Goal: Task Accomplishment & Management: Complete application form

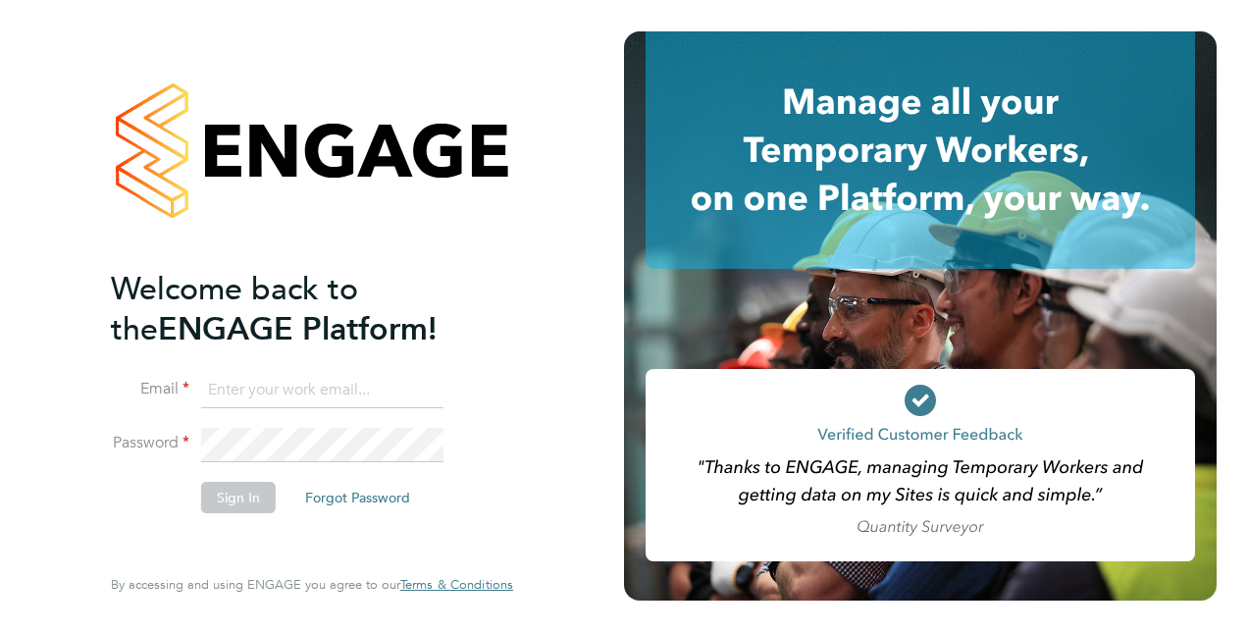
type input "[PERSON_NAME][EMAIL_ADDRESS][PERSON_NAME][DOMAIN_NAME]"
click at [202, 496] on button "Sign In" at bounding box center [238, 497] width 75 height 31
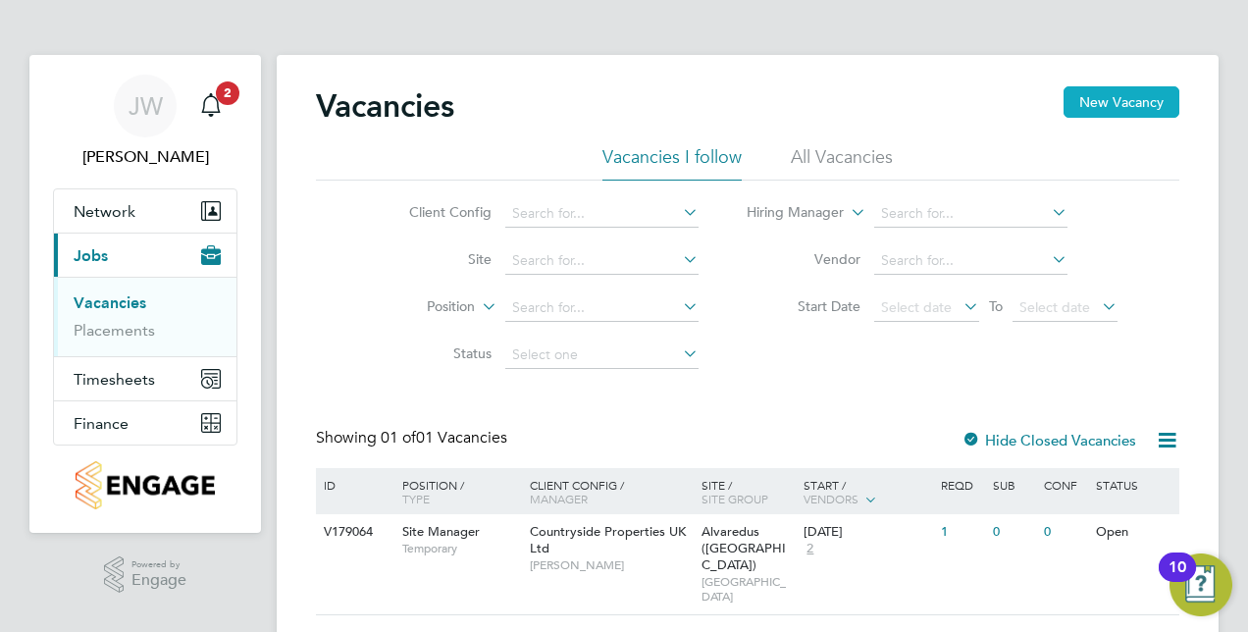
click at [1103, 103] on button "New Vacancy" at bounding box center [1121, 101] width 116 height 31
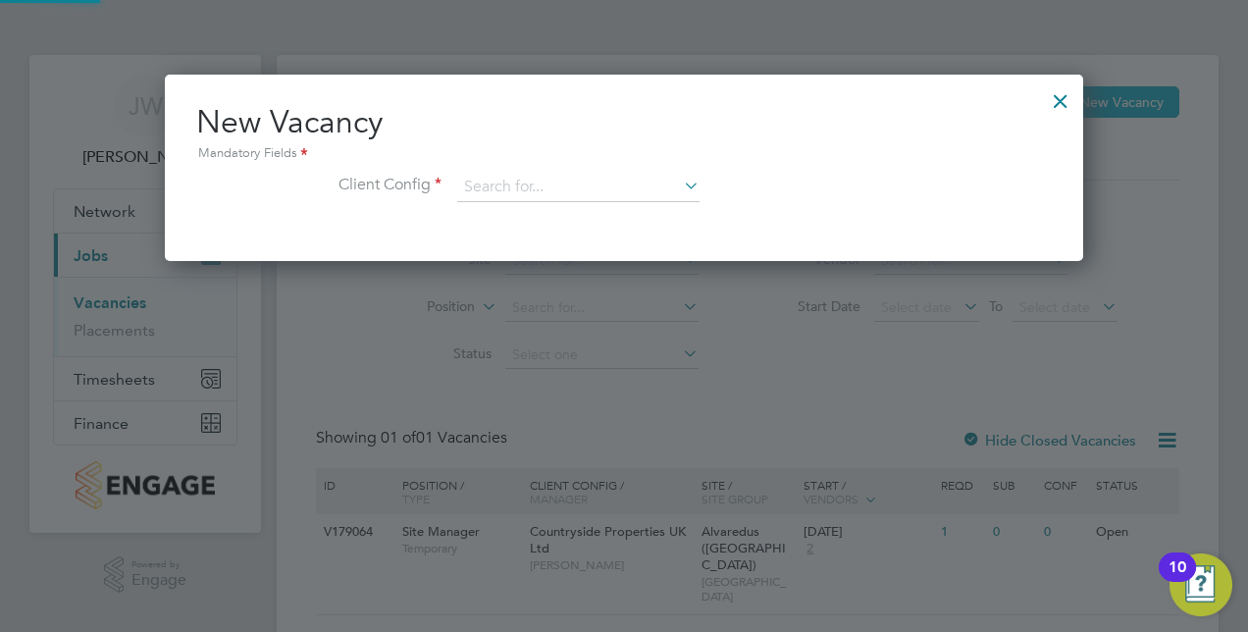
scroll to position [185, 918]
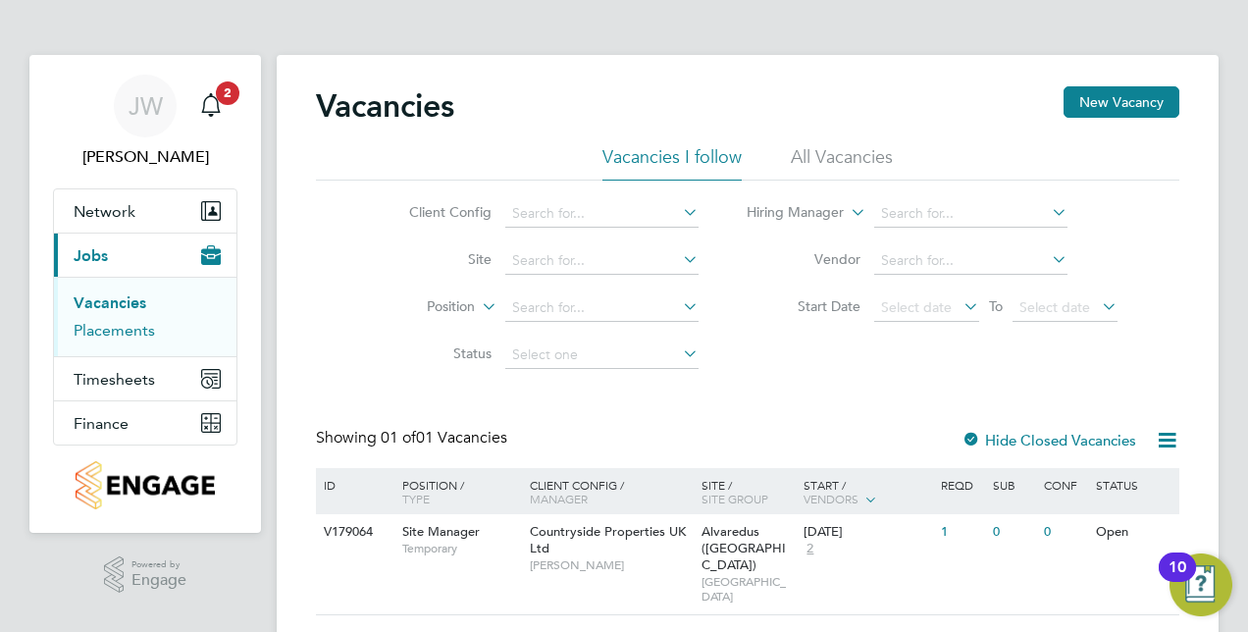
click at [89, 334] on link "Placements" at bounding box center [114, 330] width 81 height 19
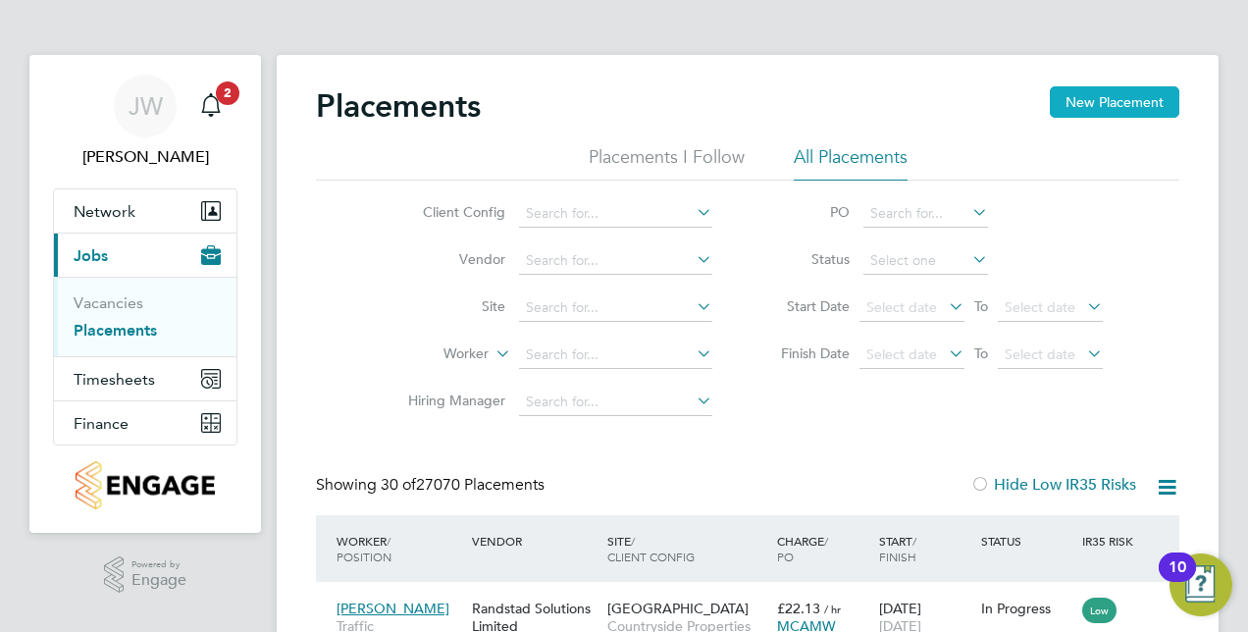
click at [1098, 102] on button "New Placement" at bounding box center [1114, 101] width 129 height 31
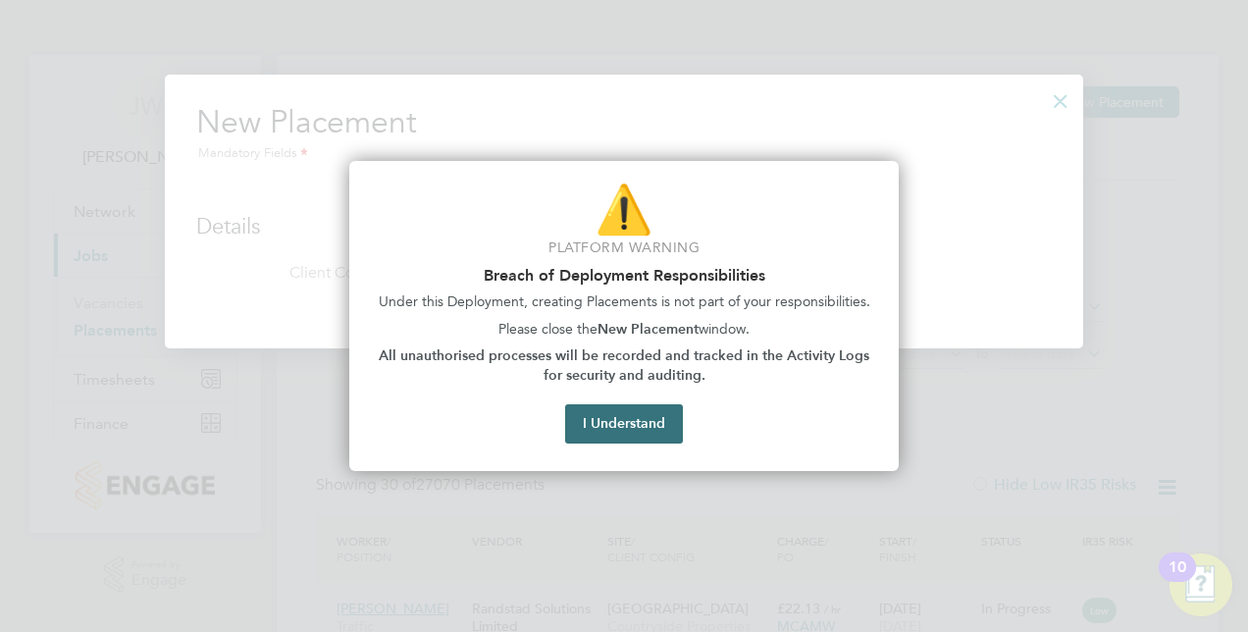
click at [633, 425] on button "I Understand" at bounding box center [624, 423] width 118 height 39
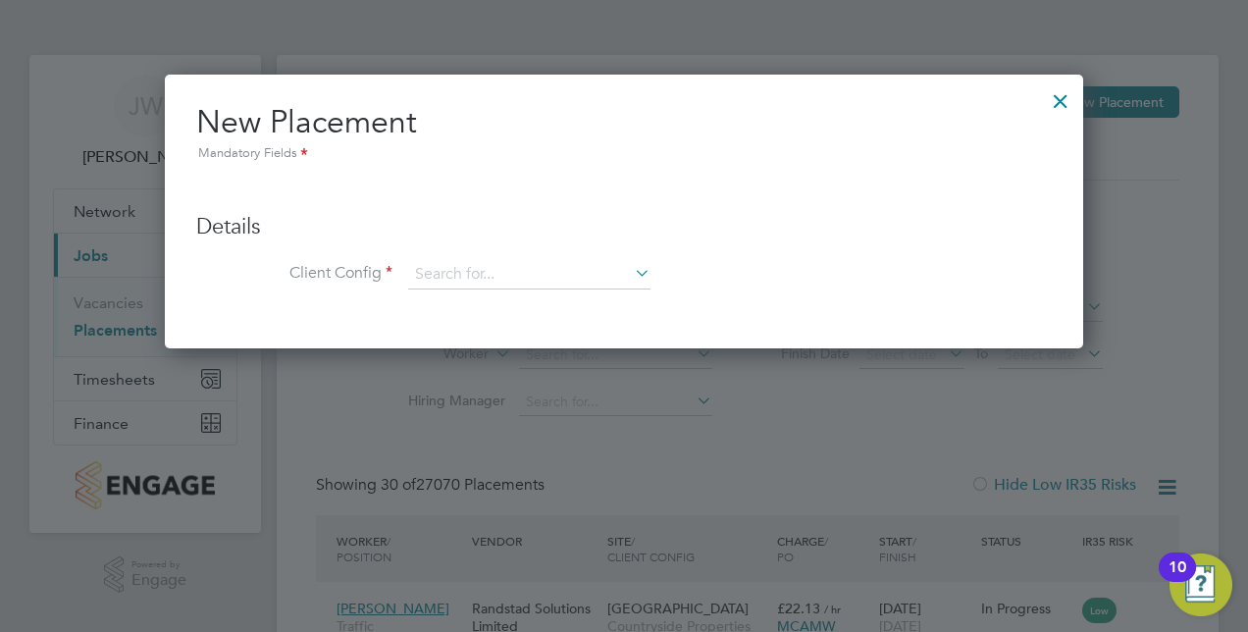
click at [1063, 97] on div at bounding box center [1060, 95] width 35 height 35
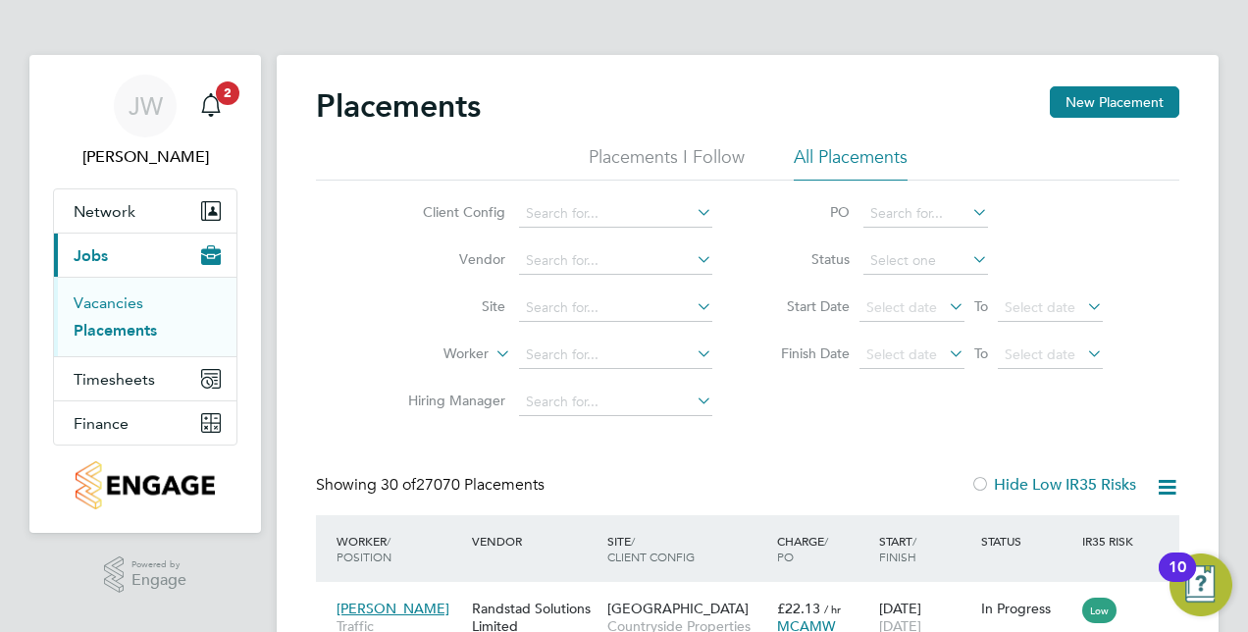
click at [134, 299] on link "Vacancies" at bounding box center [109, 302] width 70 height 19
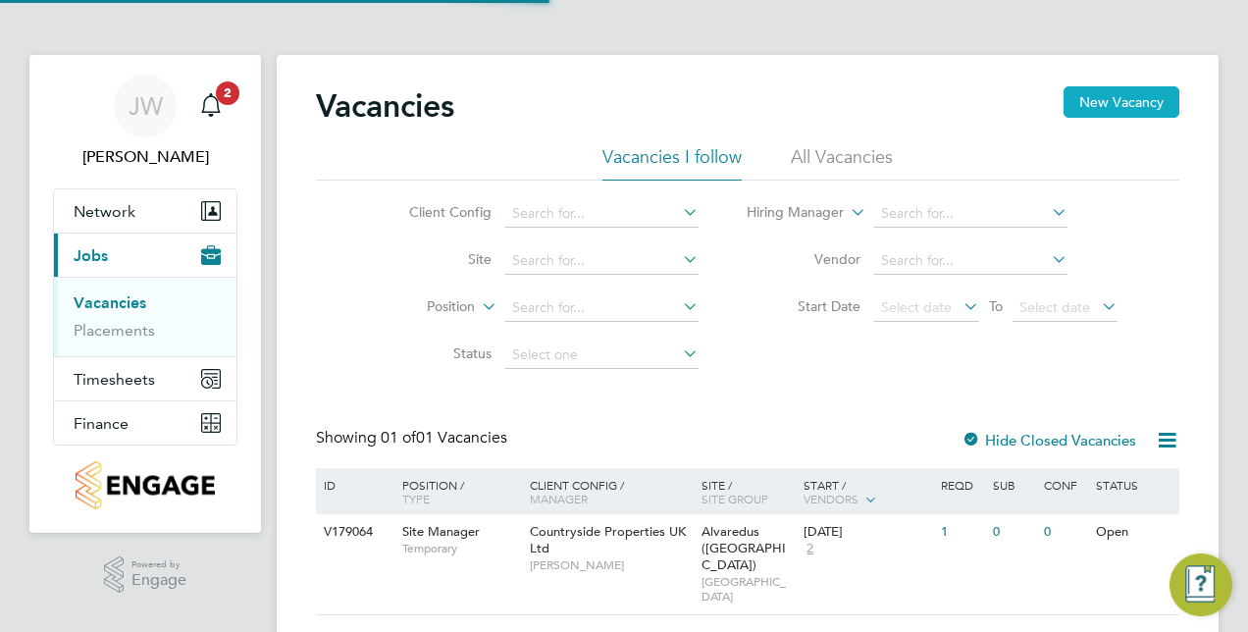
click at [1135, 97] on button "New Vacancy" at bounding box center [1121, 101] width 116 height 31
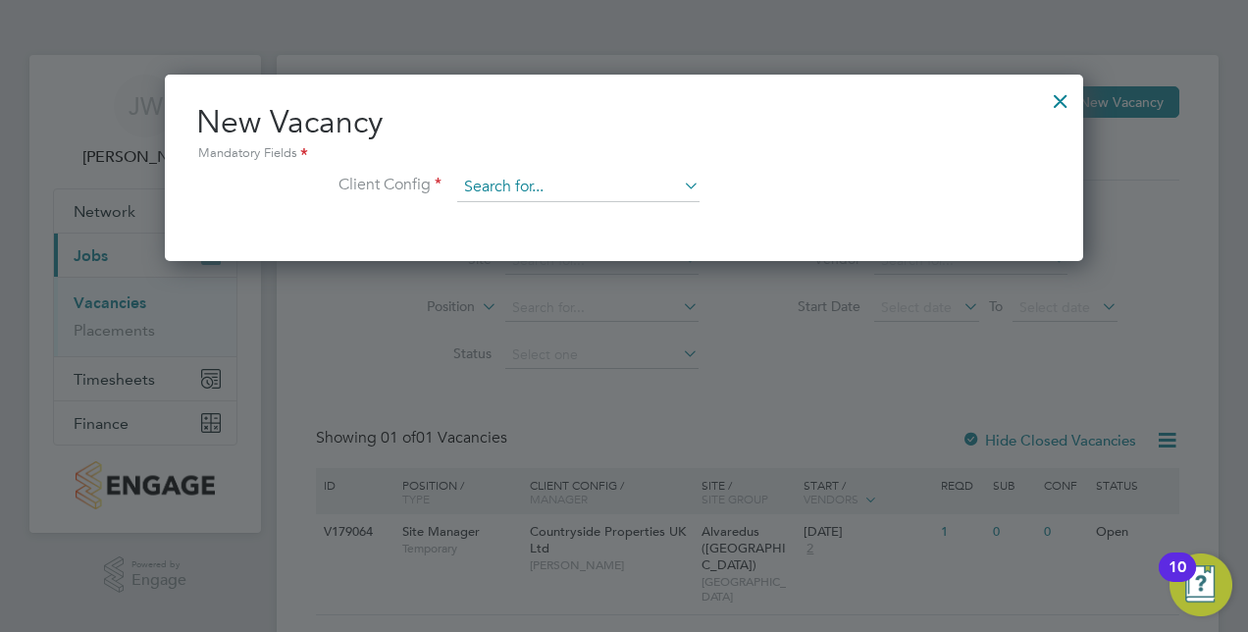
click at [476, 190] on input at bounding box center [578, 187] width 242 height 29
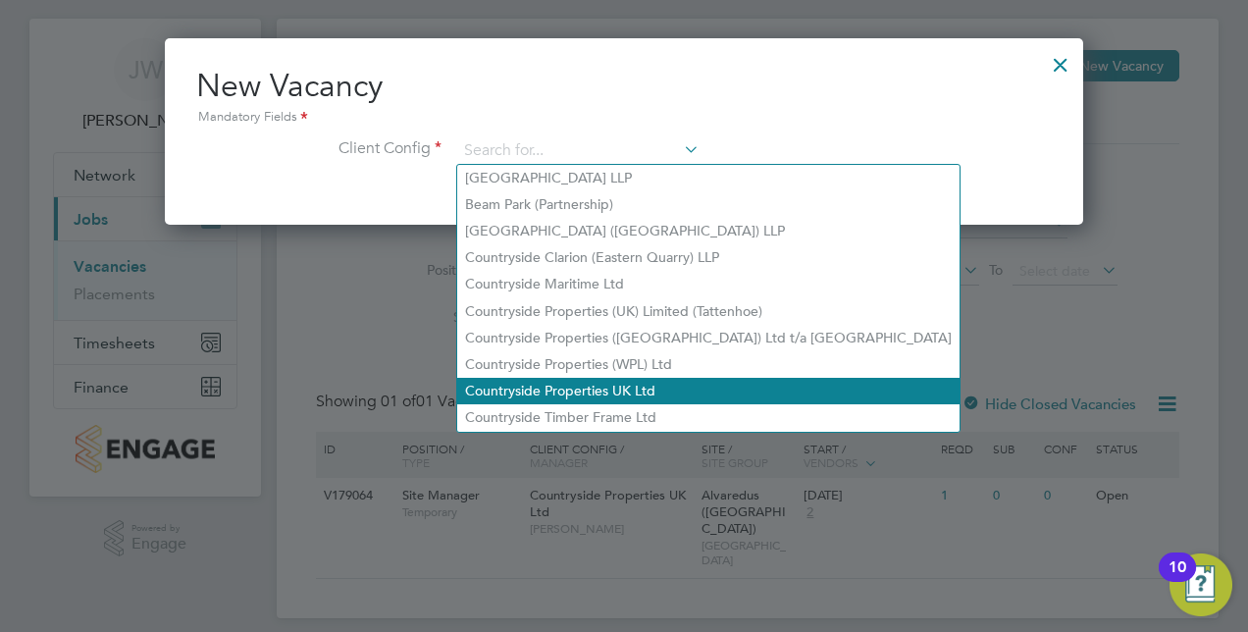
click at [523, 379] on li "Countryside Properties UK Ltd" at bounding box center [708, 391] width 502 height 26
type input "Countryside Properties UK Ltd"
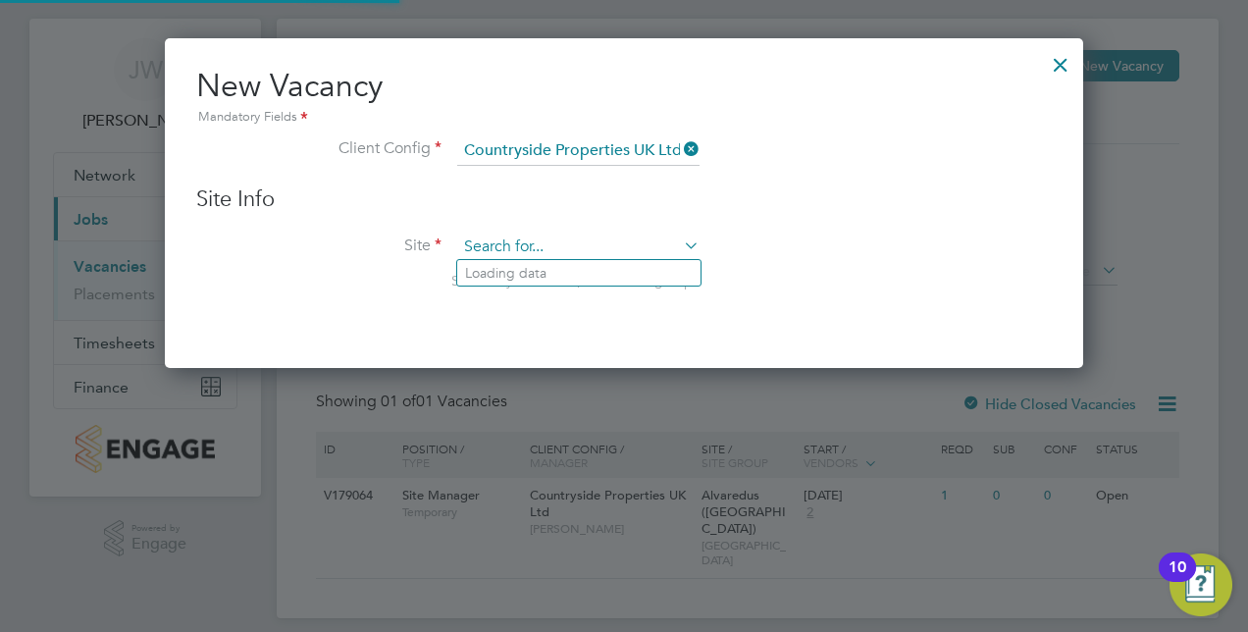
click at [531, 241] on input at bounding box center [578, 246] width 242 height 29
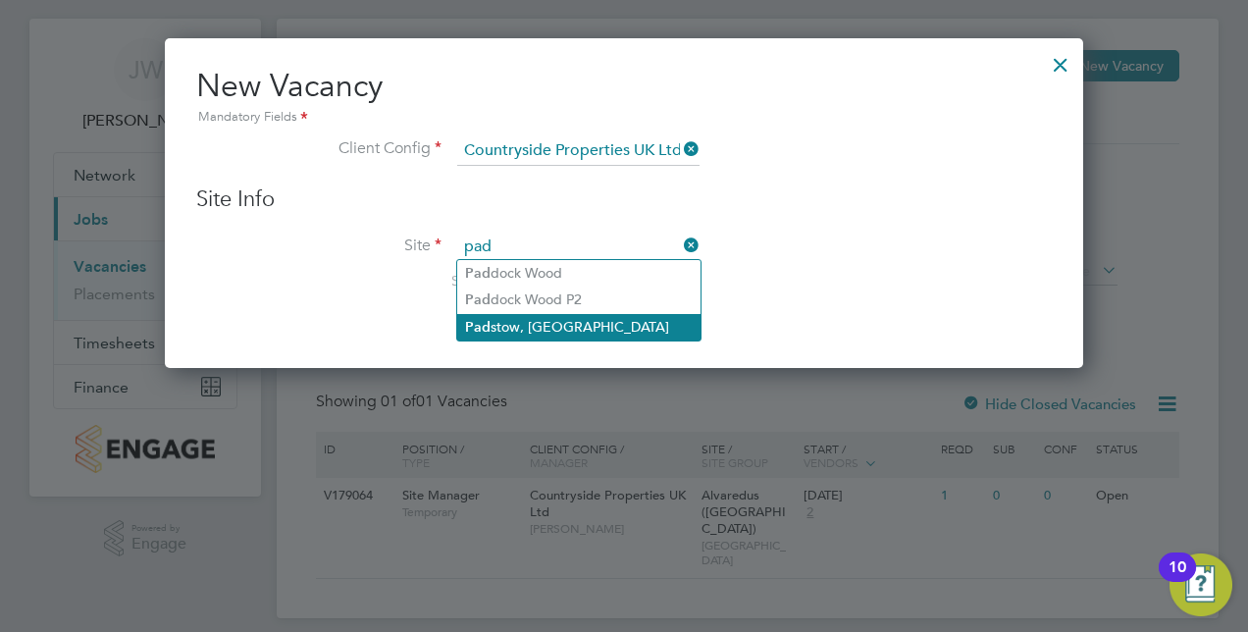
click at [520, 323] on li "Pad stow, Bestwood" at bounding box center [578, 327] width 243 height 26
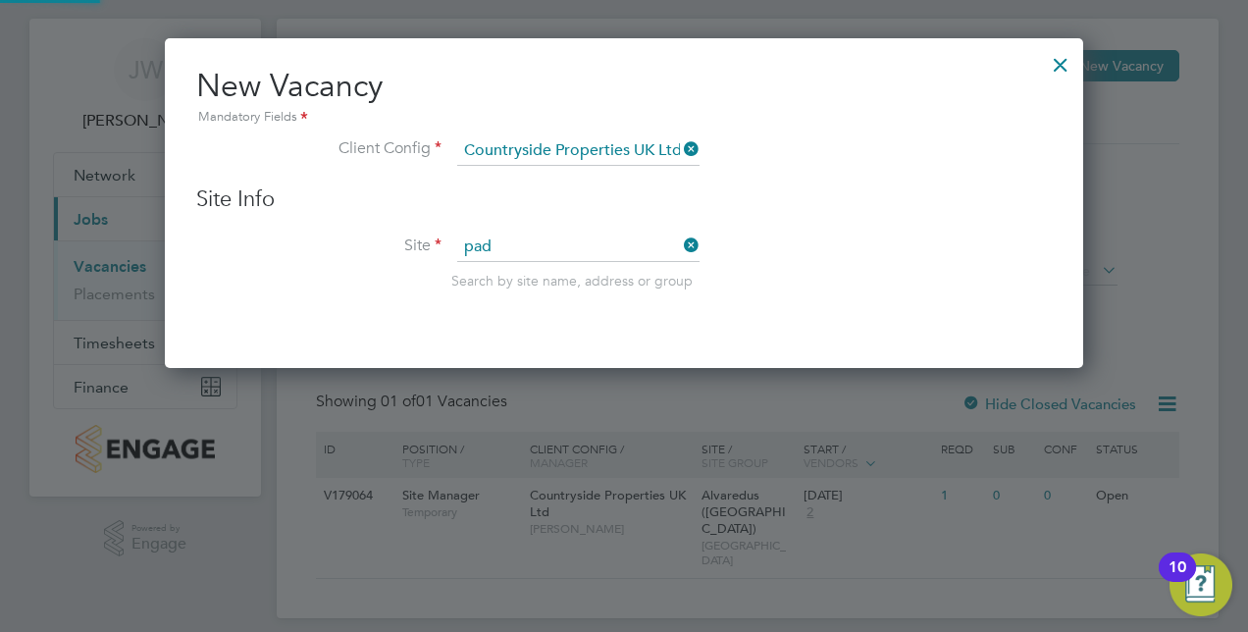
type input "Padstow, [GEOGRAPHIC_DATA]"
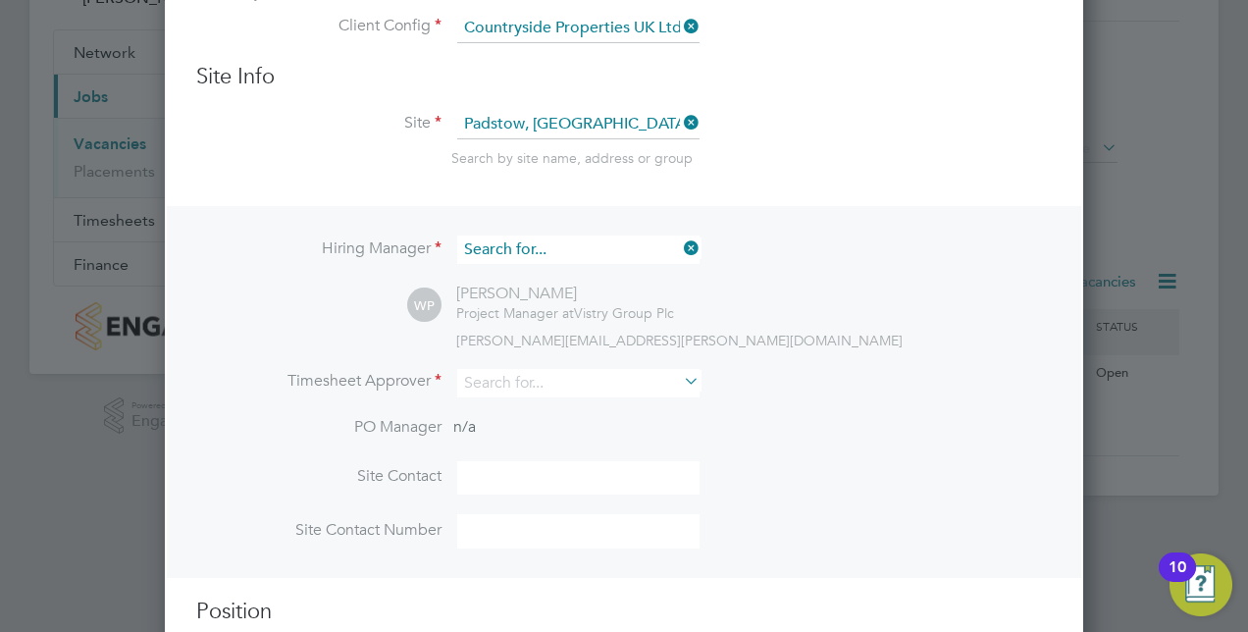
click at [610, 247] on input at bounding box center [578, 249] width 242 height 28
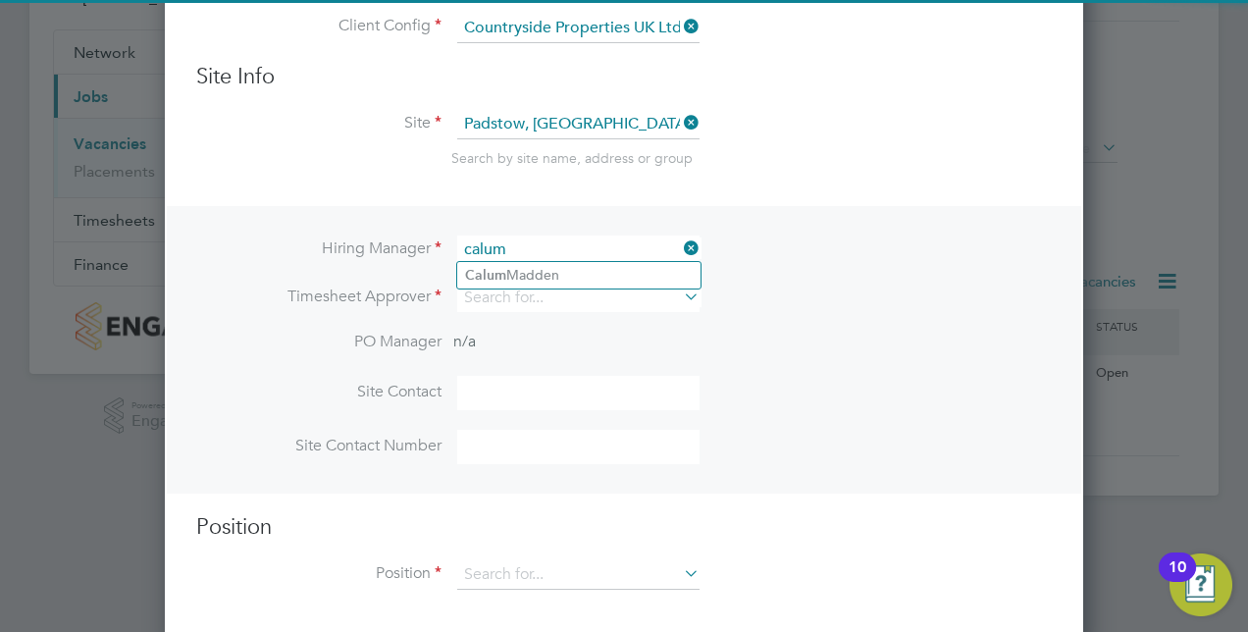
click at [577, 255] on input "calum" at bounding box center [578, 249] width 242 height 28
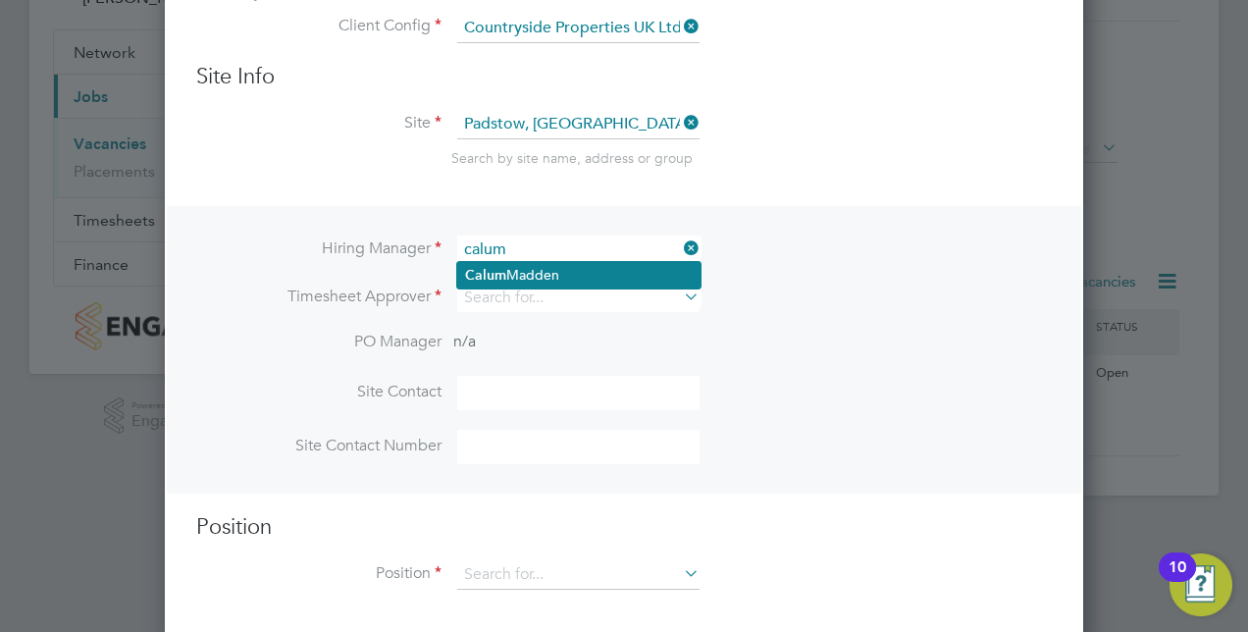
click at [576, 267] on li "[PERSON_NAME]" at bounding box center [578, 275] width 243 height 26
type input "[PERSON_NAME]"
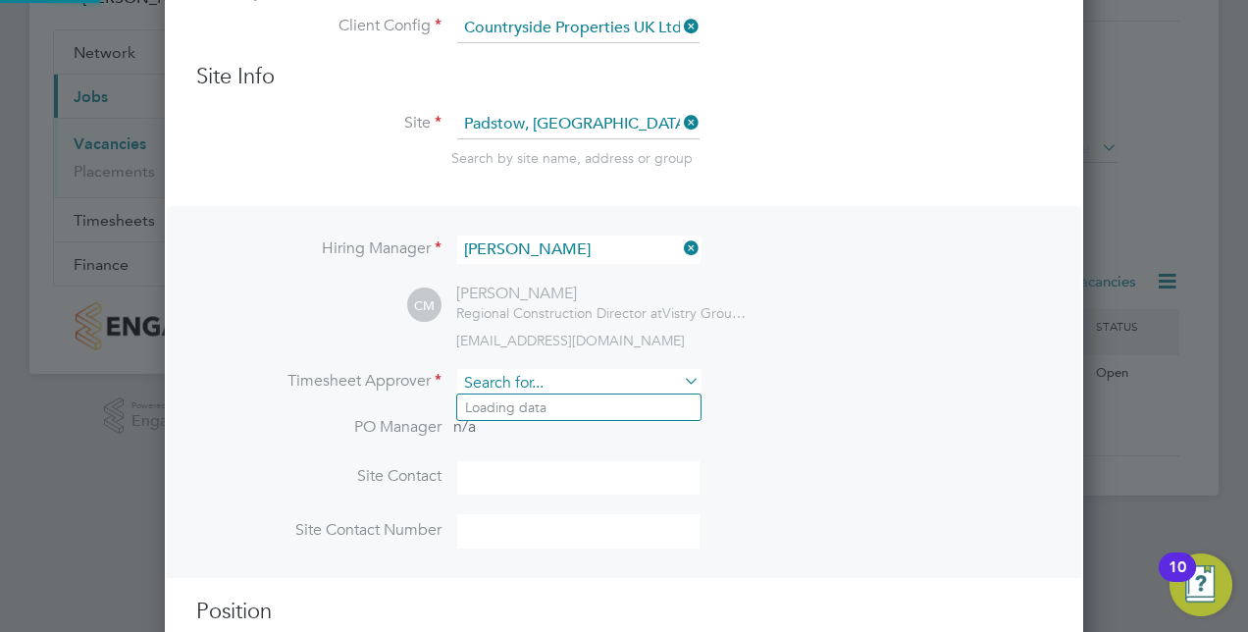
click at [574, 386] on input at bounding box center [578, 383] width 242 height 28
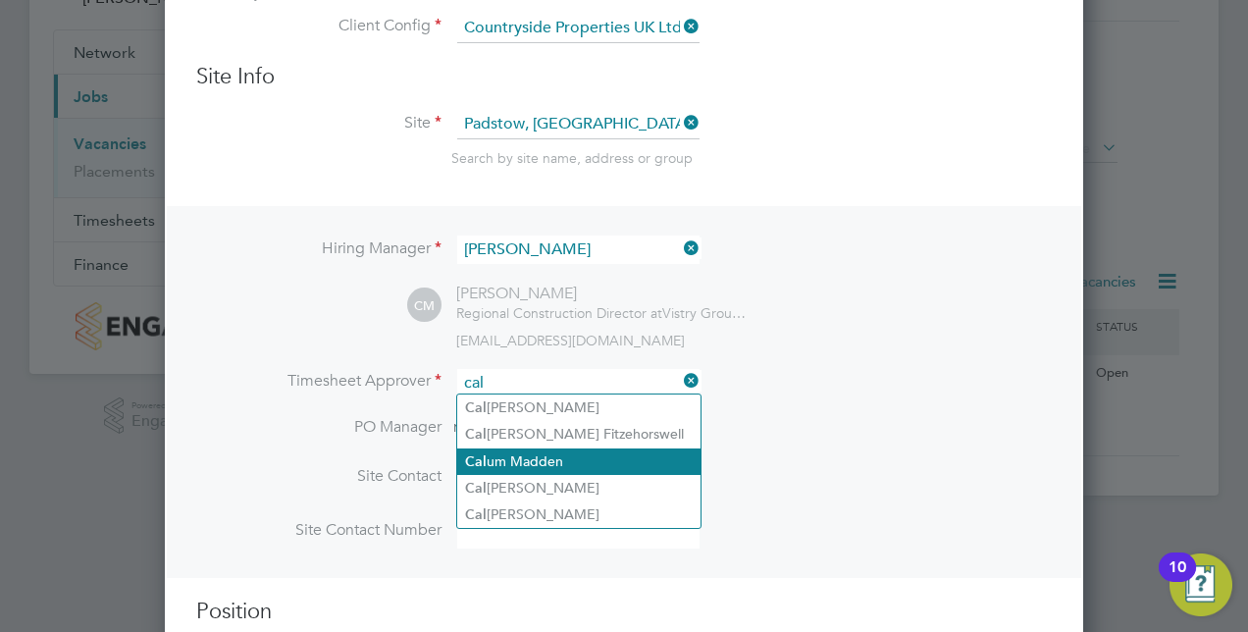
click at [540, 459] on li "Cal um Madden" at bounding box center [578, 461] width 243 height 26
type input "[PERSON_NAME]"
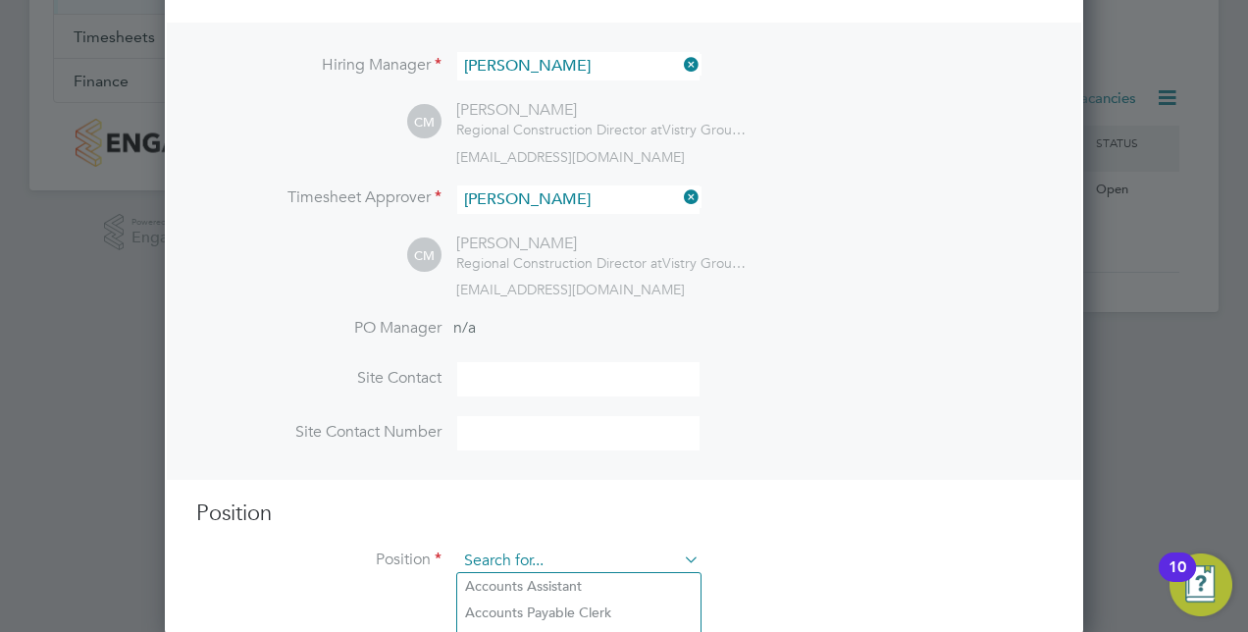
click at [510, 551] on input at bounding box center [578, 560] width 242 height 29
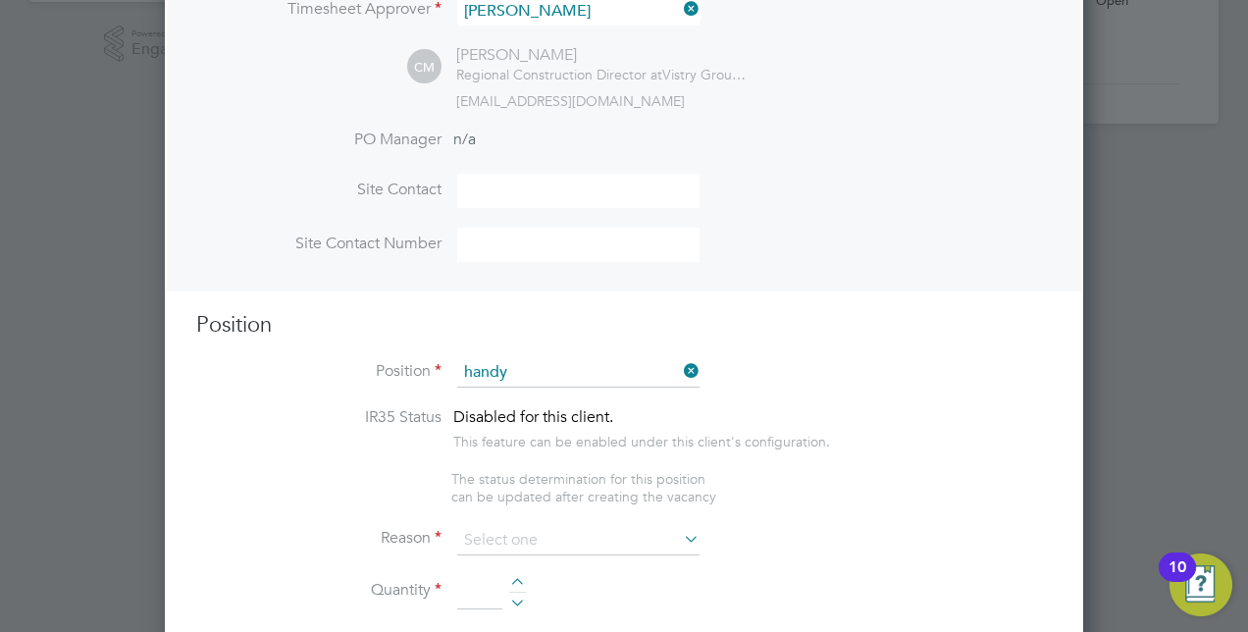
click at [504, 503] on b "Handy" at bounding box center [485, 504] width 41 height 17
type input "Handy Person (Zone 5)"
type textarea "- Perform repair and maintenance tasks on doors, furniture, fixtures and applia…"
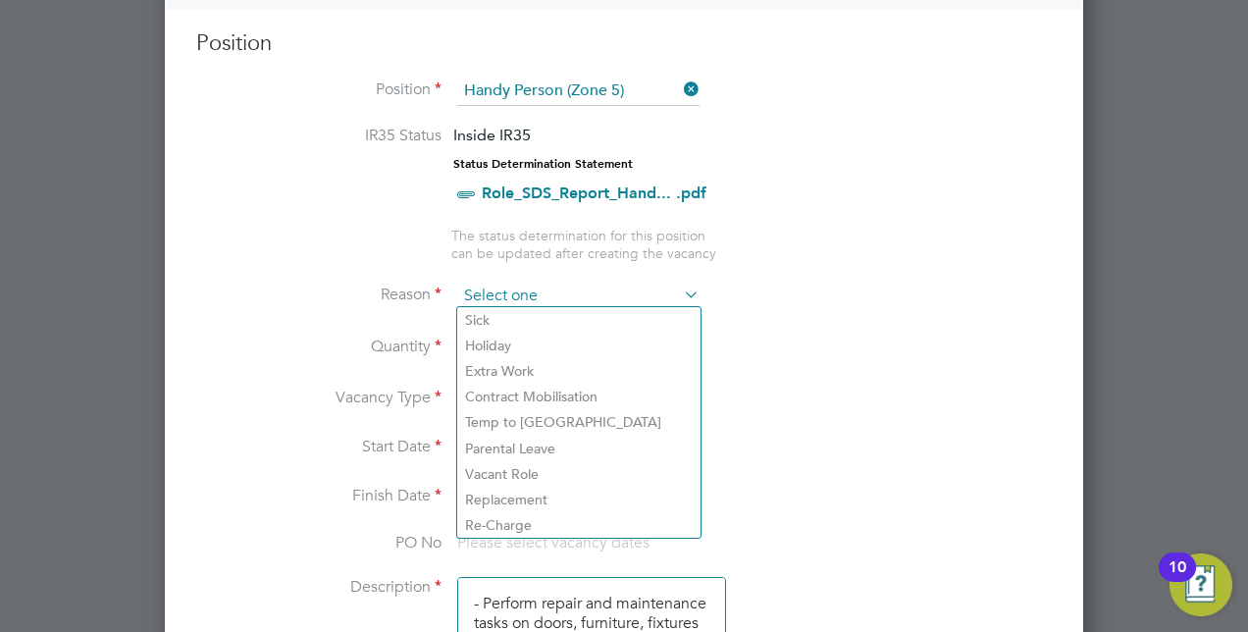
click at [497, 286] on input at bounding box center [578, 296] width 242 height 29
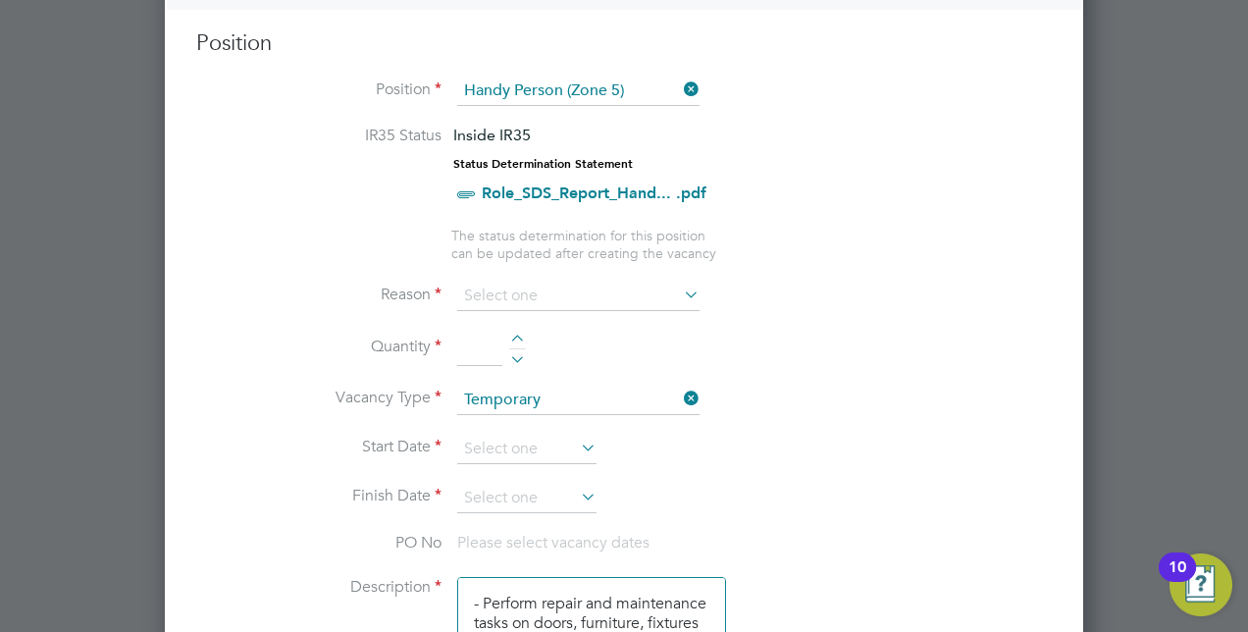
click at [546, 368] on li "Extra Work" at bounding box center [578, 371] width 243 height 26
type input "Extra Work"
click at [503, 436] on input at bounding box center [526, 449] width 139 height 29
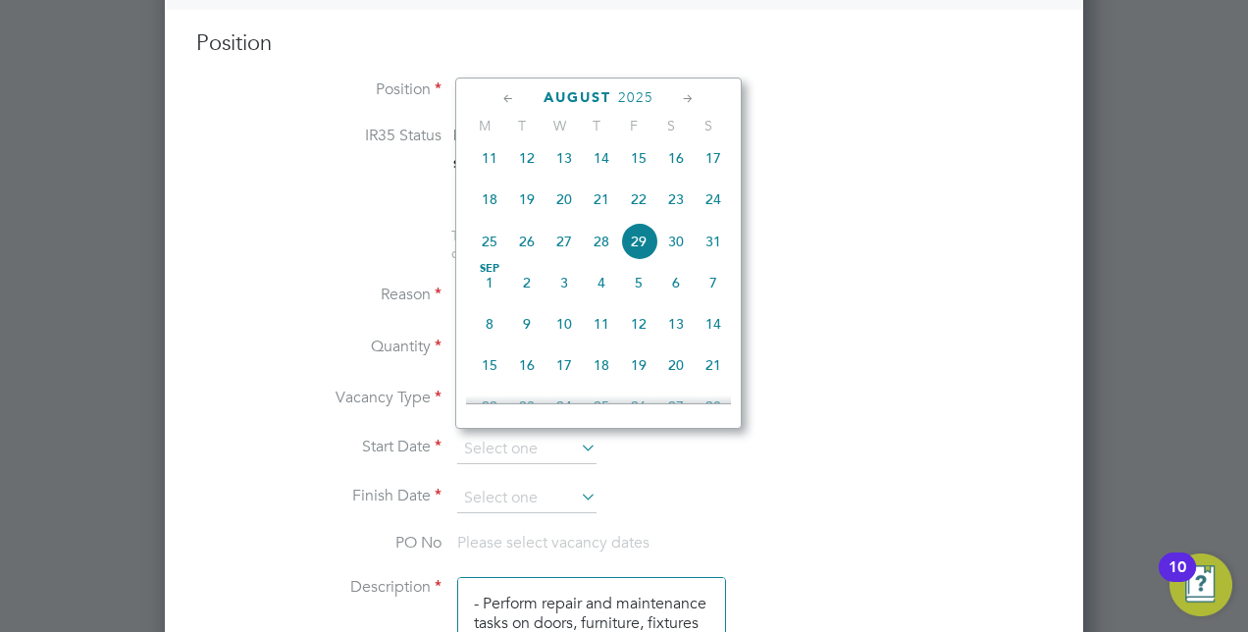
click at [483, 291] on span "[DATE]" at bounding box center [489, 282] width 37 height 37
type input "[DATE]"
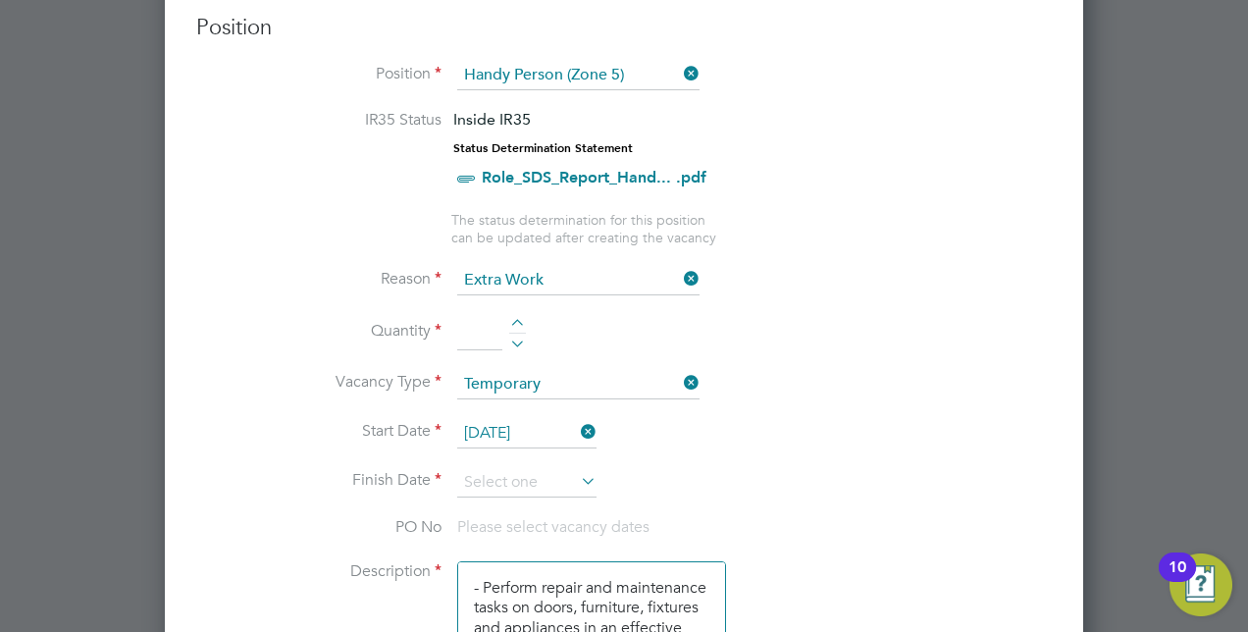
scroll to position [829, 0]
click at [551, 473] on input at bounding box center [526, 481] width 139 height 29
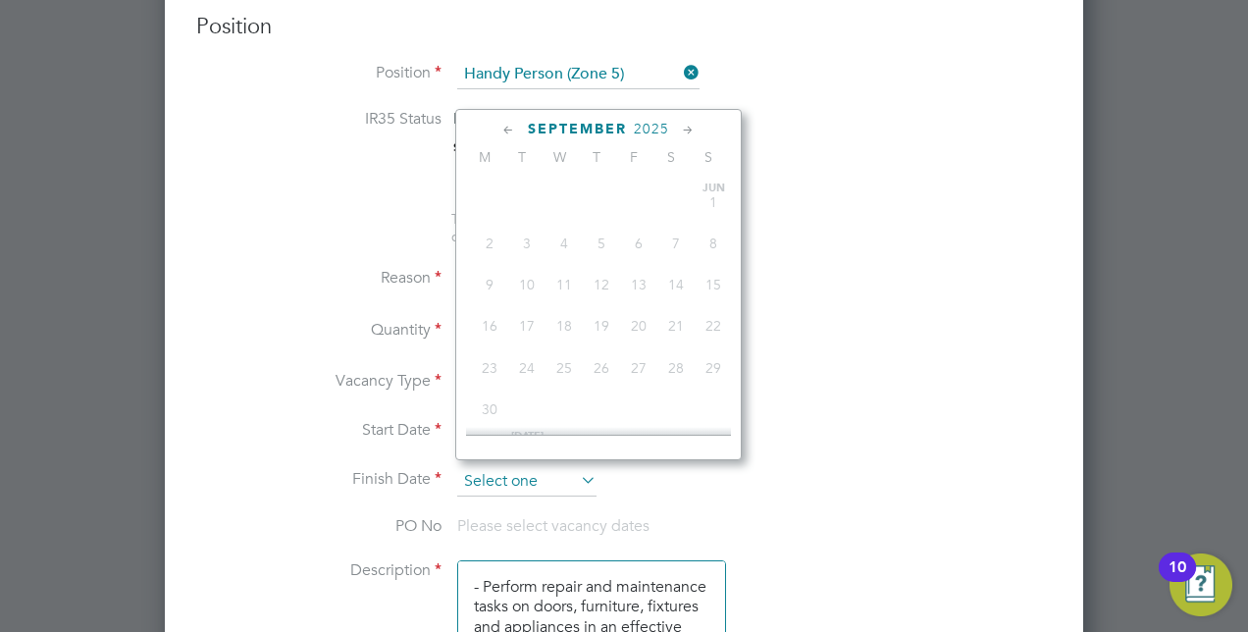
scroll to position [589, 0]
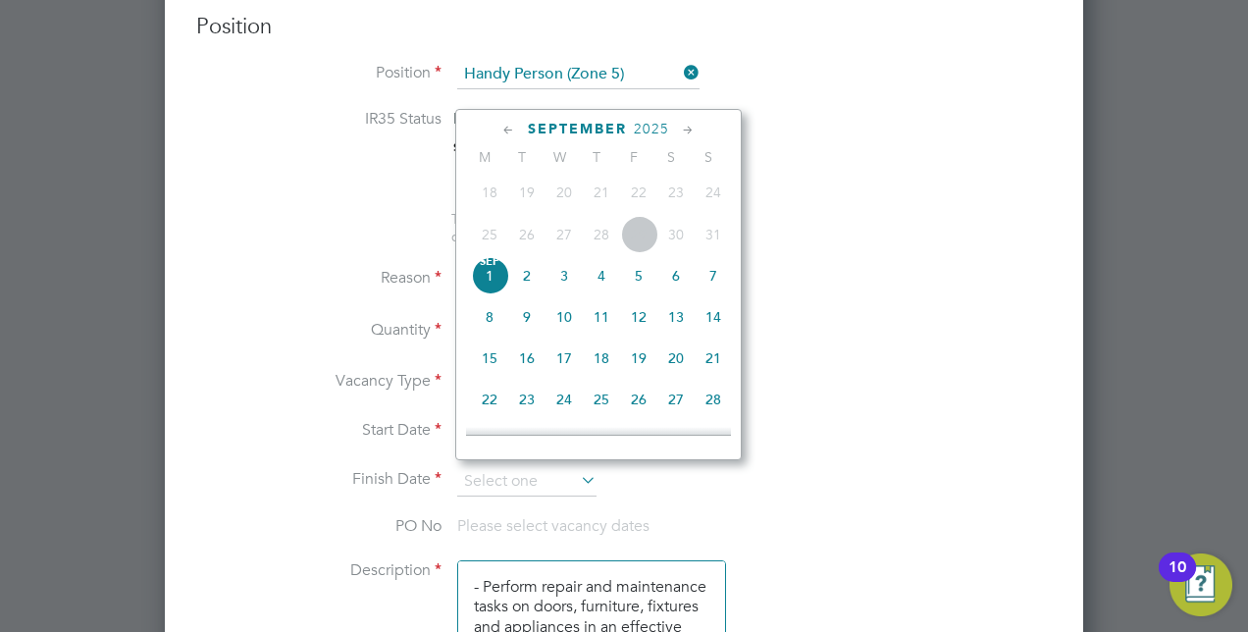
click at [485, 367] on span "15" at bounding box center [489, 357] width 37 height 37
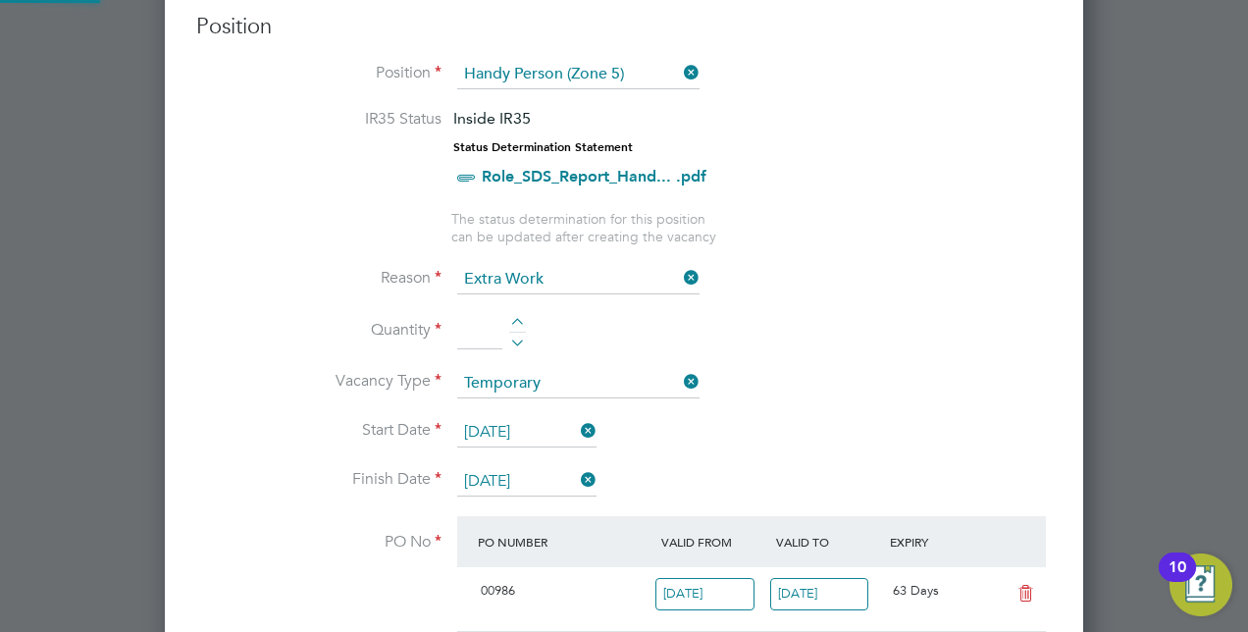
scroll to position [33, 184]
click at [530, 471] on input "[DATE]" at bounding box center [526, 481] width 139 height 29
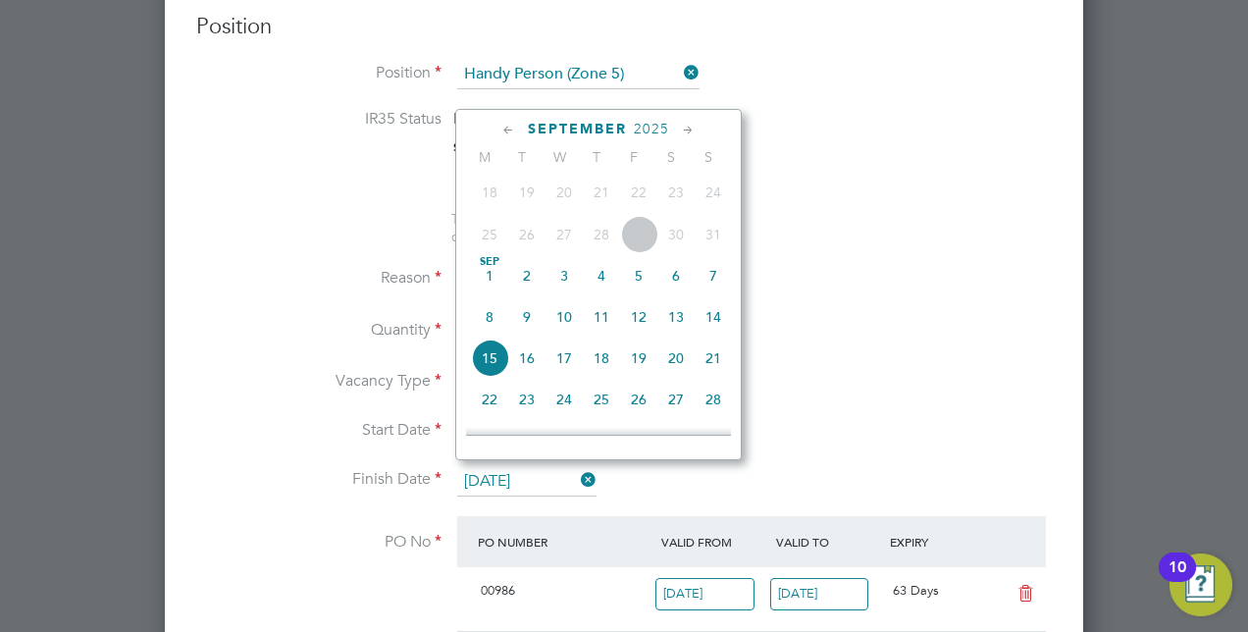
scroll to position [673, 0]
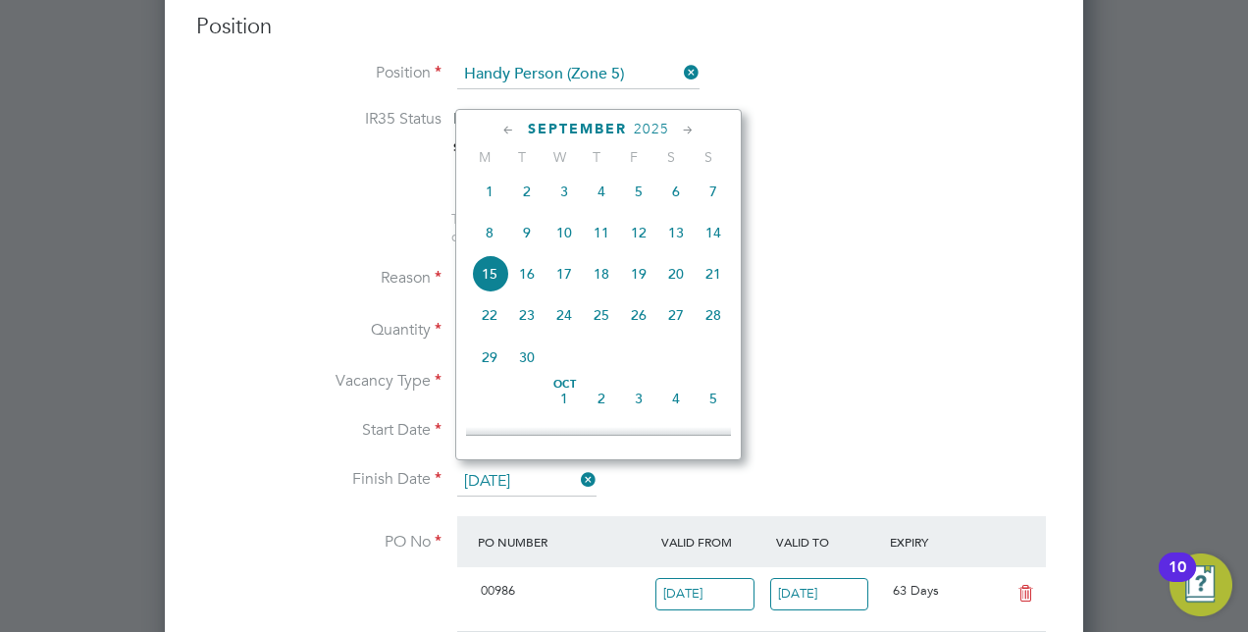
click at [712, 239] on span "14" at bounding box center [712, 232] width 37 height 37
type input "[DATE]"
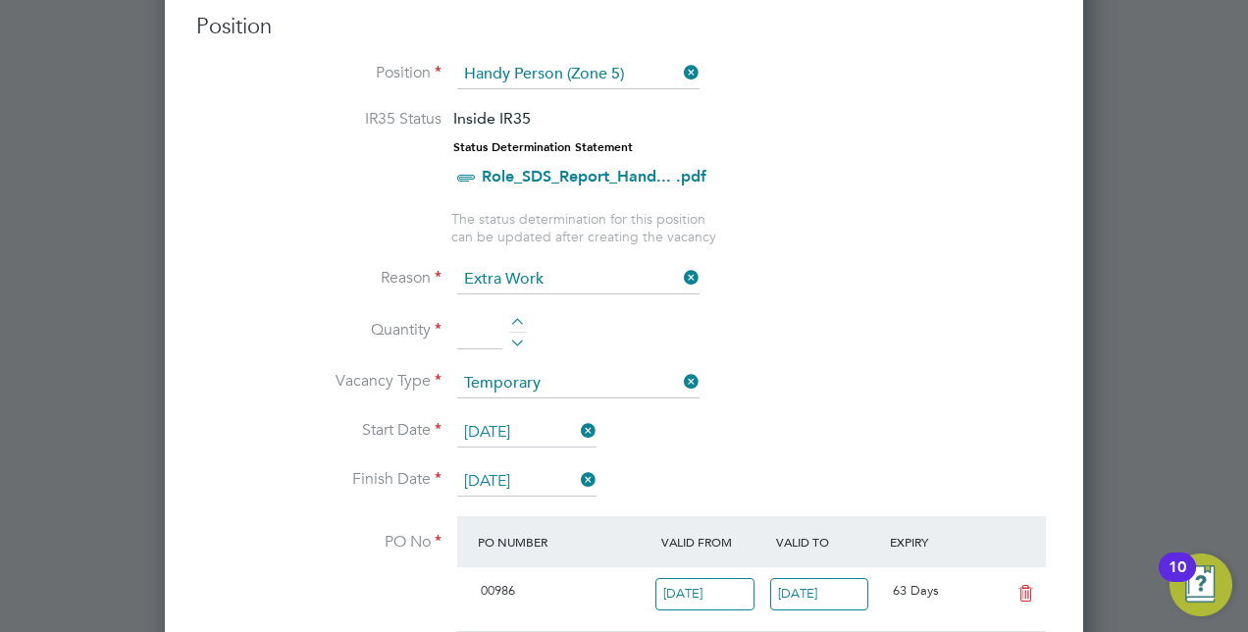
click at [797, 468] on li "Finish Date [DATE]" at bounding box center [623, 491] width 855 height 49
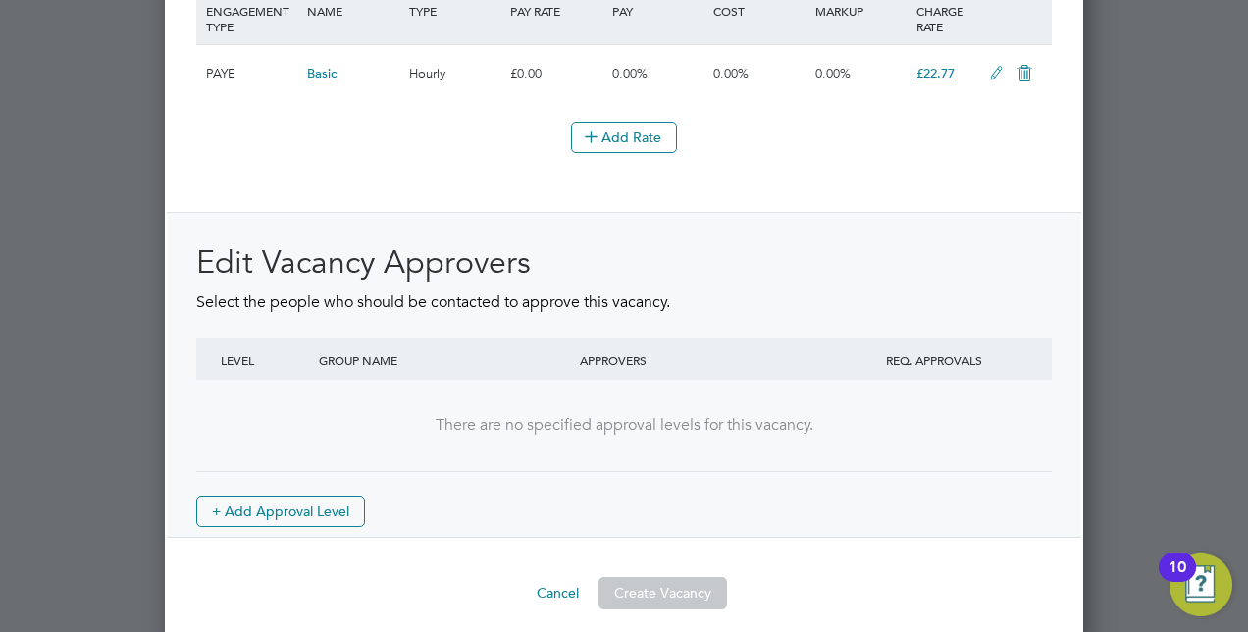
scroll to position [2397, 0]
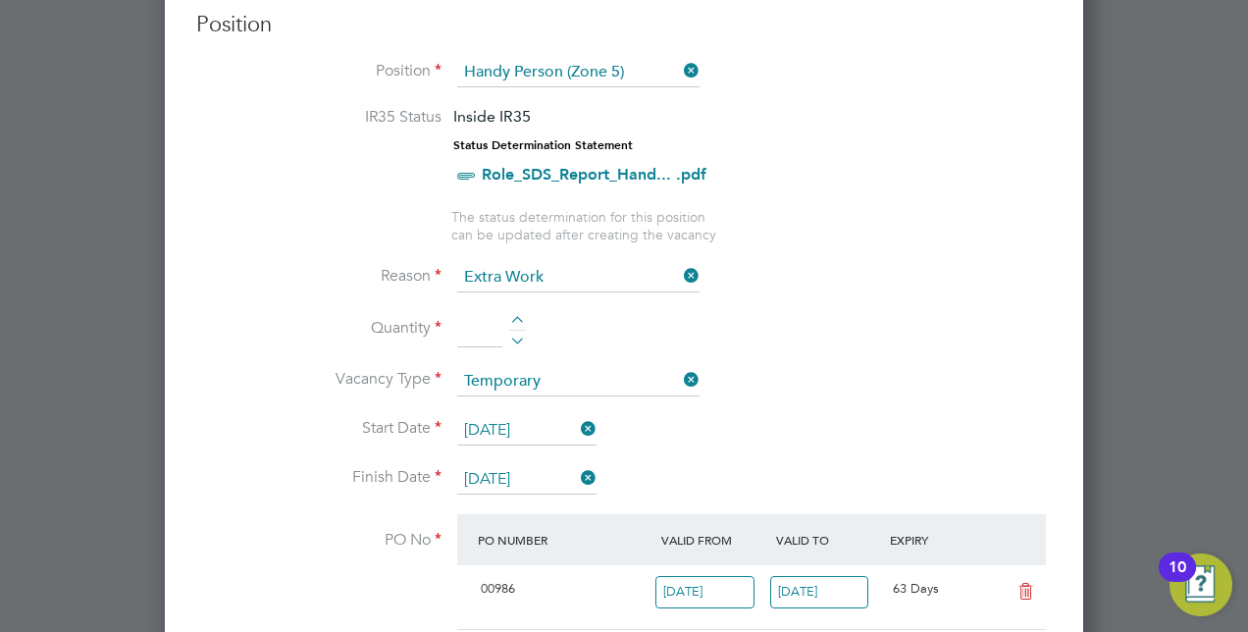
scroll to position [830, 0]
click at [479, 332] on input at bounding box center [479, 330] width 45 height 35
type input "4"
click at [760, 322] on li "Quantity 4" at bounding box center [623, 340] width 855 height 55
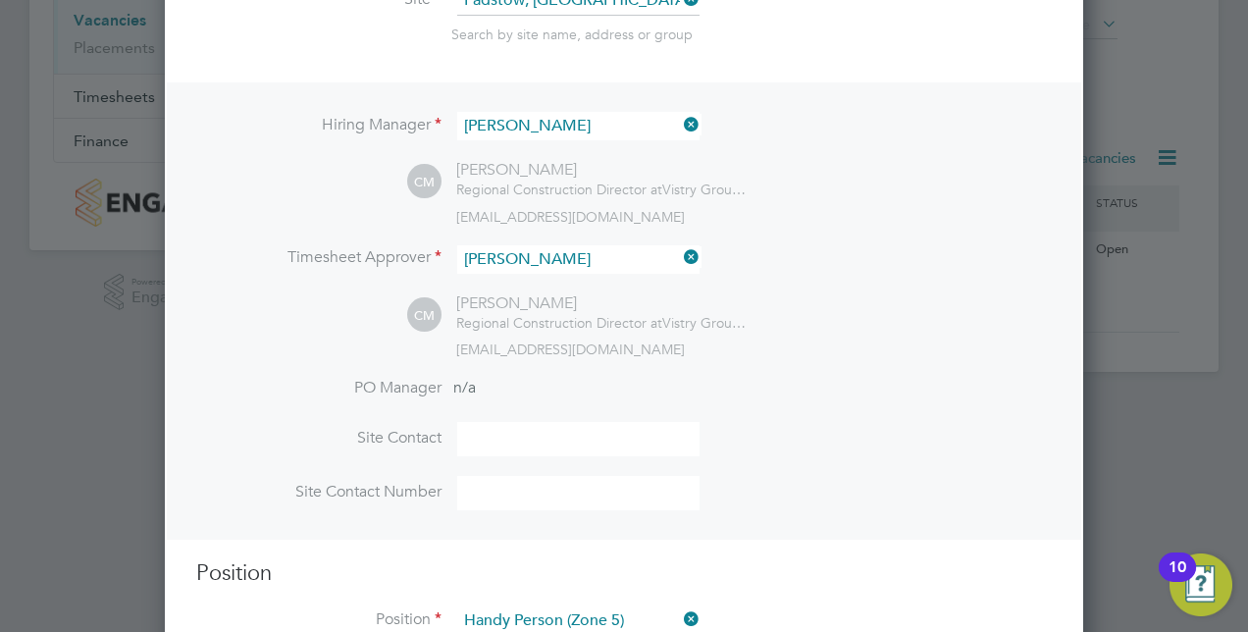
scroll to position [408, 0]
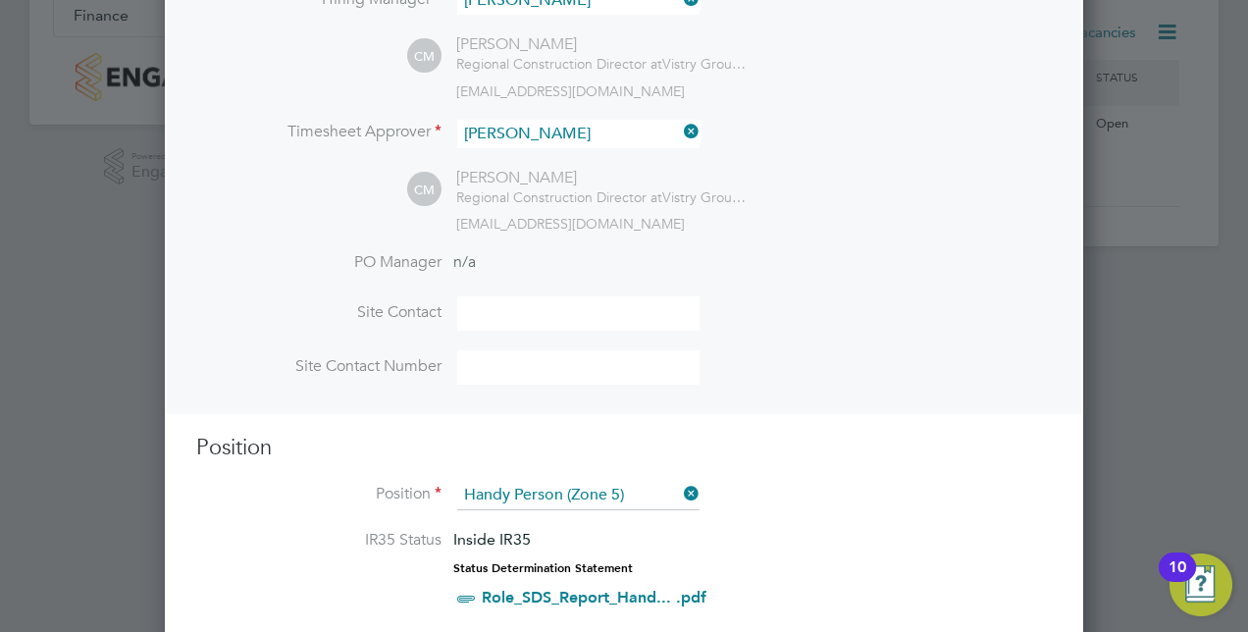
click at [526, 312] on input at bounding box center [578, 313] width 242 height 34
drag, startPoint x: 573, startPoint y: 326, endPoint x: 403, endPoint y: 328, distance: 169.7
click at [403, 328] on li "Site Contact [PERSON_NAME]" at bounding box center [623, 323] width 855 height 54
paste input "ey"
type input "[PERSON_NAME]"
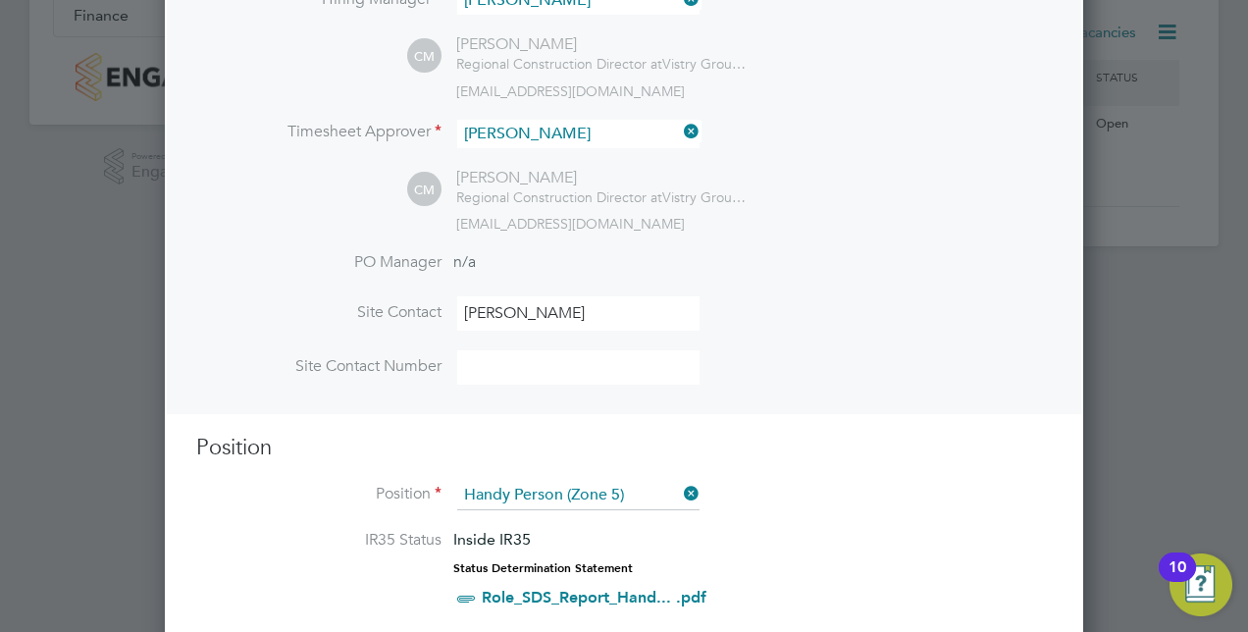
click at [516, 375] on input at bounding box center [578, 367] width 242 height 34
paste input "[PHONE_NUMBER]"
type input "[PHONE_NUMBER]"
click at [746, 385] on li "Site Contact Number [PHONE_NUMBER]" at bounding box center [623, 377] width 855 height 54
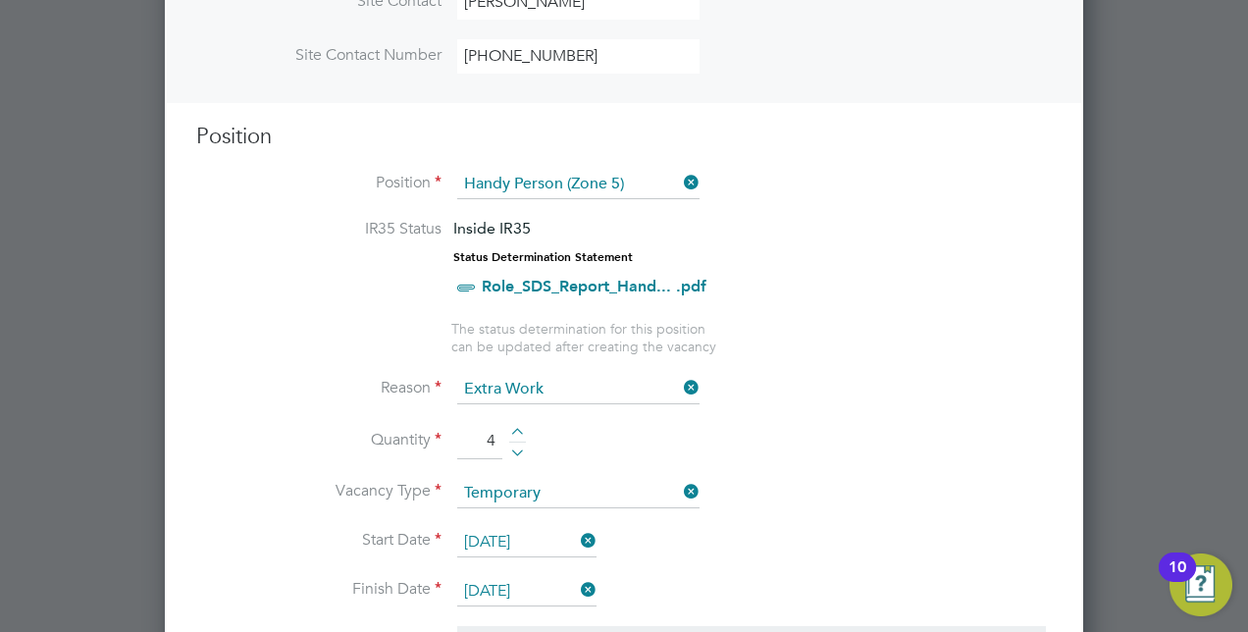
scroll to position [720, 0]
click at [900, 258] on li "IR35 Status Inside IR35 Status Determination Statement Role_SDS_Report_Hand... …" at bounding box center [623, 268] width 855 height 100
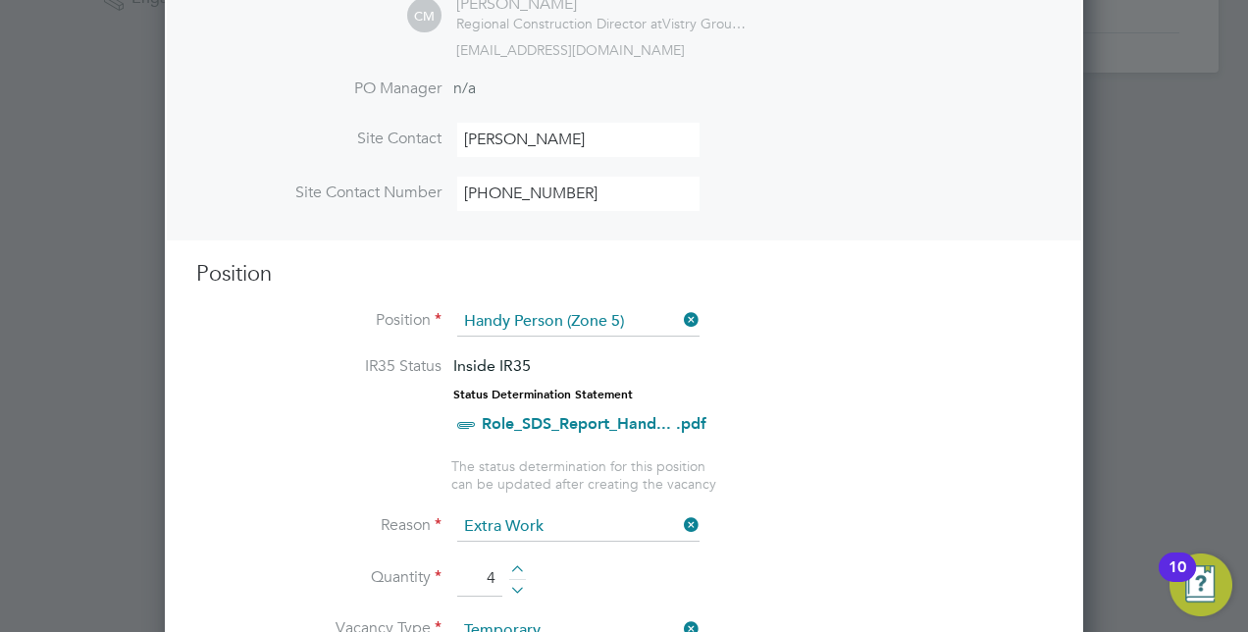
scroll to position [589, 0]
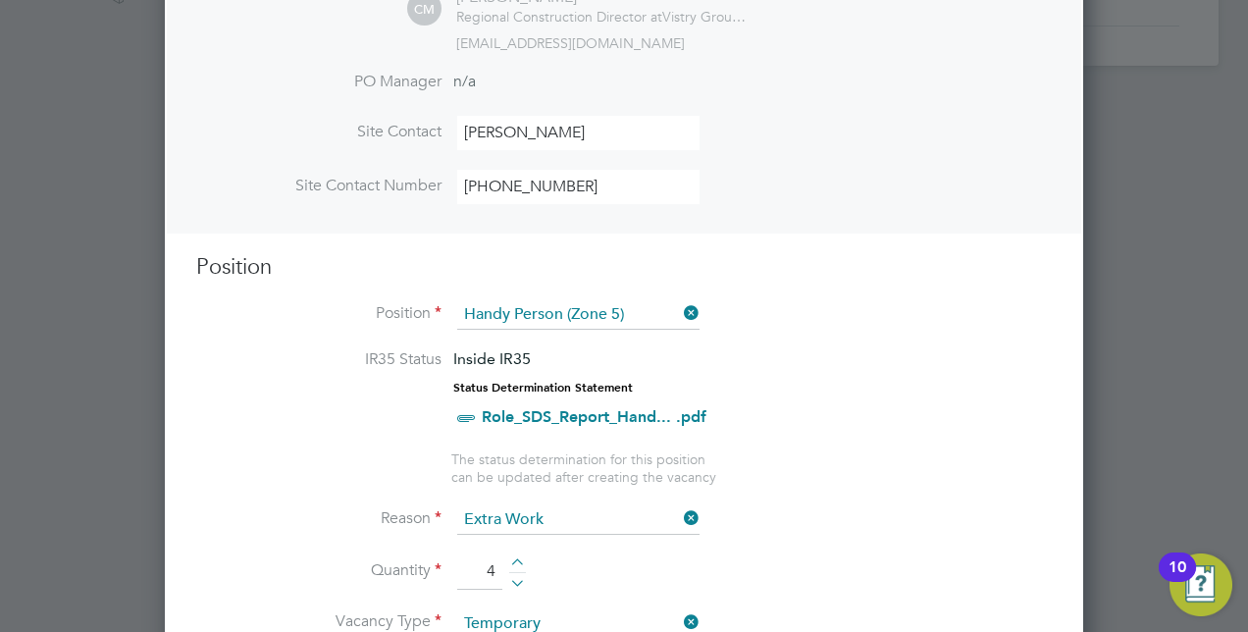
drag, startPoint x: 437, startPoint y: 126, endPoint x: 642, endPoint y: 200, distance: 217.2
click at [640, 200] on ul "PO Manager n/a Site Contact [PERSON_NAME] Site Contact Number [PHONE_NUMBER]" at bounding box center [623, 147] width 855 height 151
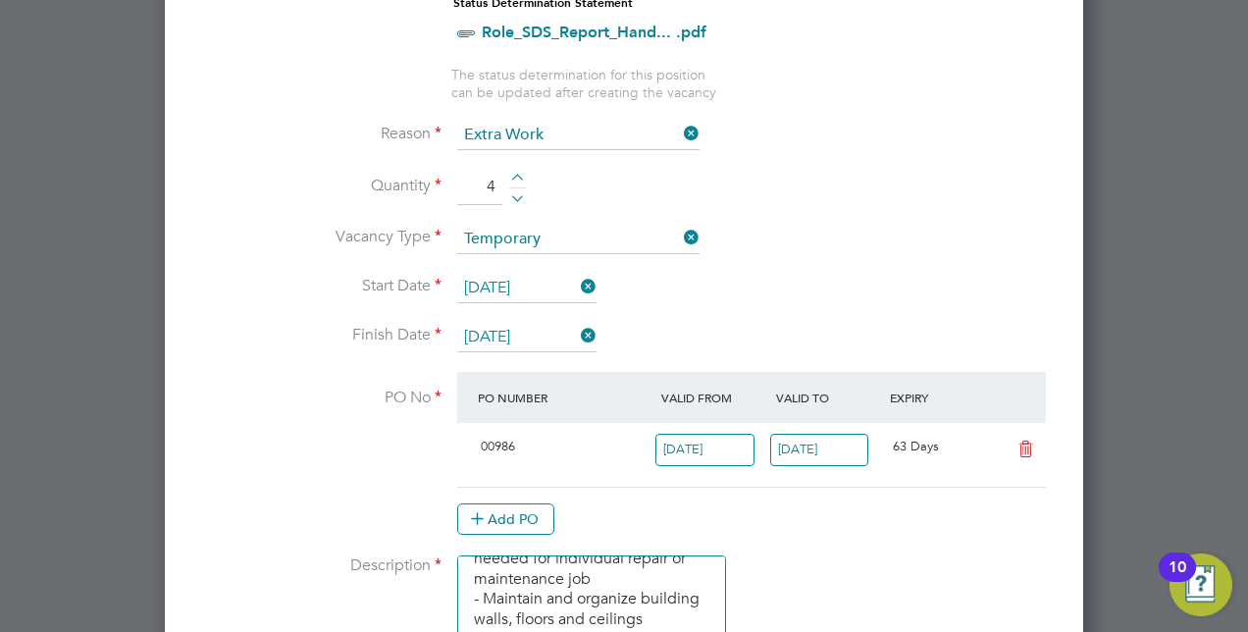
scroll to position [981, 0]
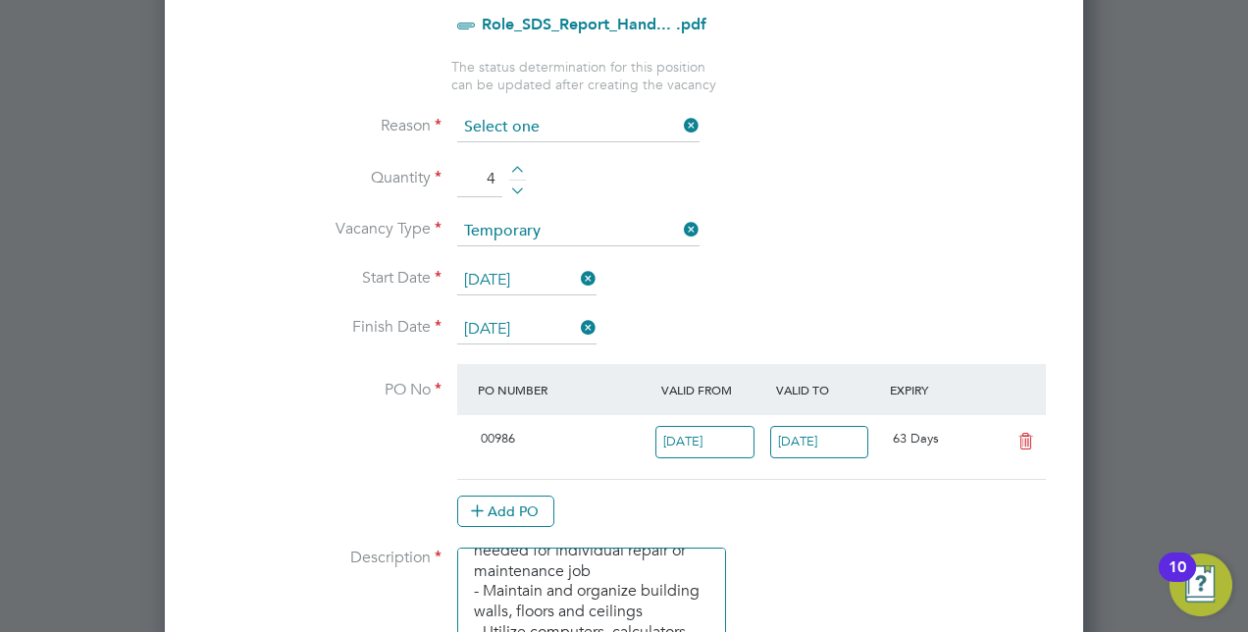
click at [549, 122] on input at bounding box center [578, 127] width 242 height 29
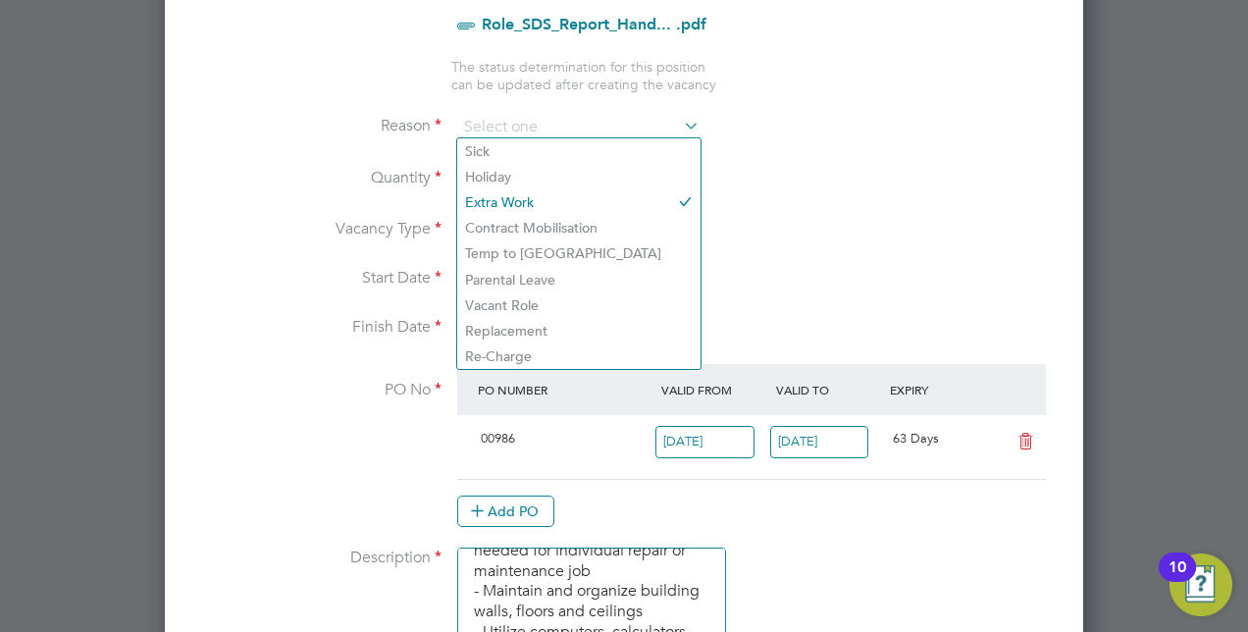
click at [907, 201] on li "Quantity 4" at bounding box center [623, 189] width 855 height 55
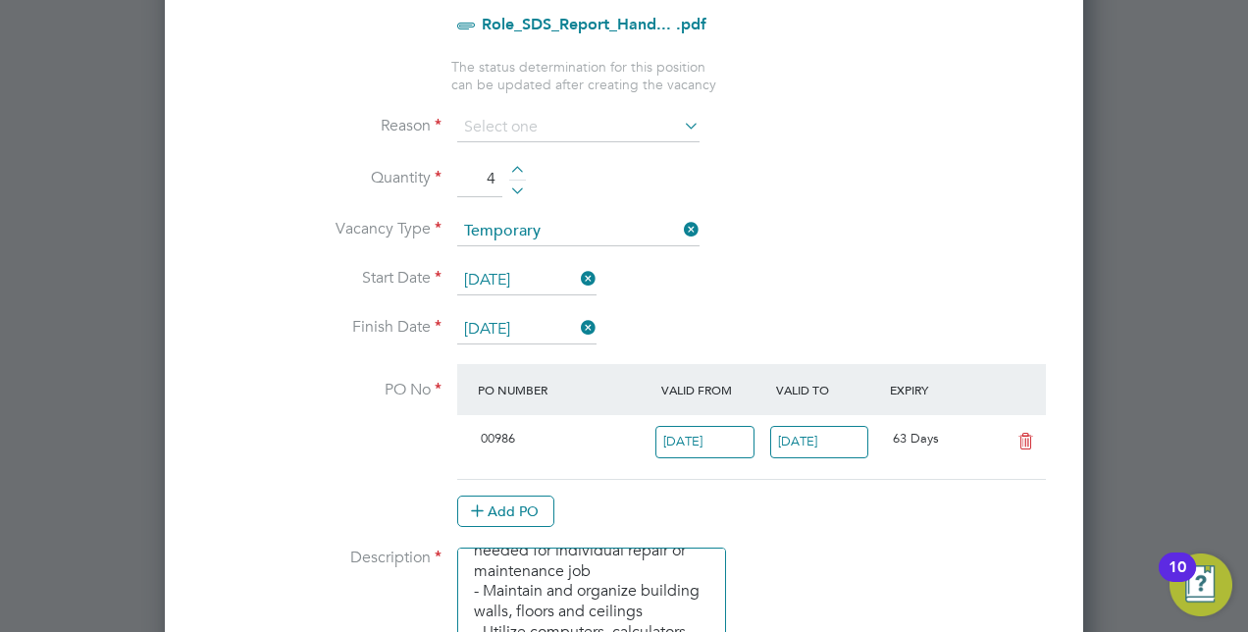
click at [517, 184] on div at bounding box center [517, 187] width 17 height 14
drag, startPoint x: 496, startPoint y: 177, endPoint x: 470, endPoint y: 166, distance: 28.6
click at [470, 166] on input "1" at bounding box center [479, 179] width 45 height 35
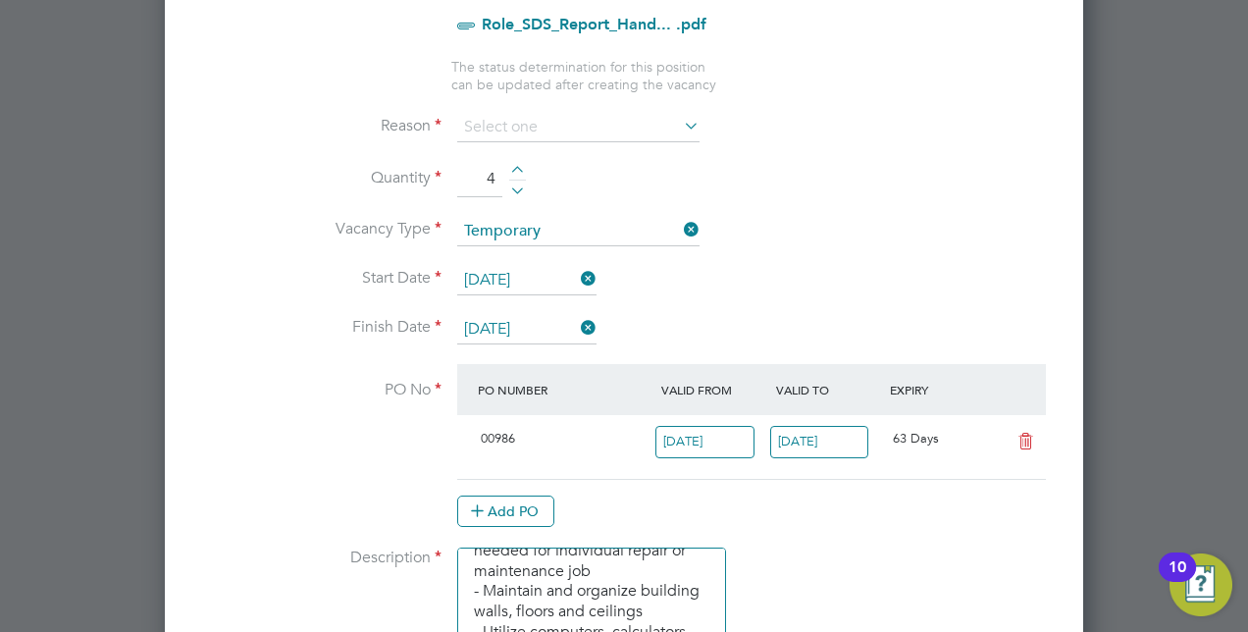
type input "4"
click at [645, 186] on li "Quantity 4" at bounding box center [623, 189] width 855 height 55
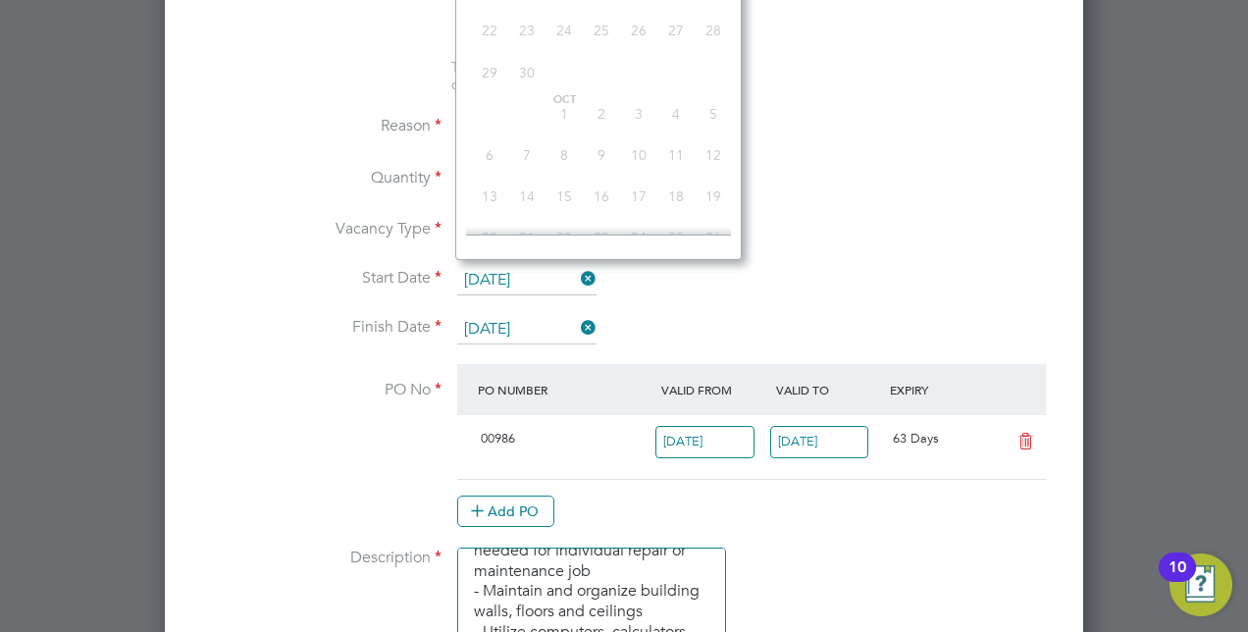
click at [519, 277] on input "[DATE]" at bounding box center [526, 280] width 139 height 29
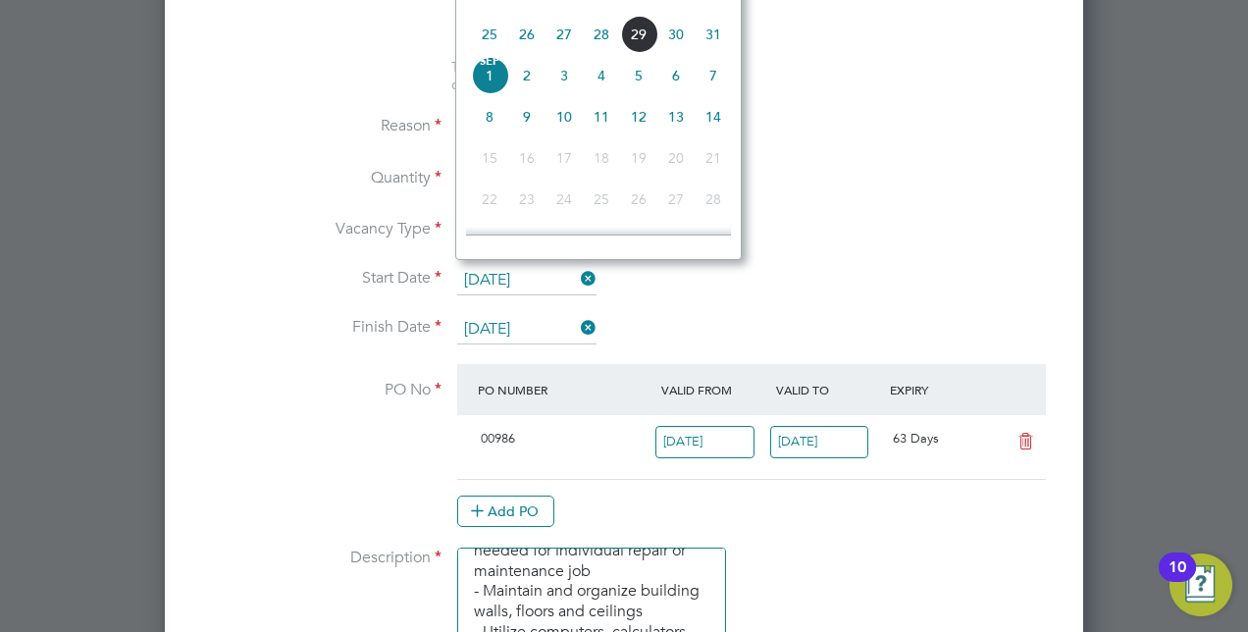
click at [532, 320] on input "[DATE]" at bounding box center [526, 329] width 139 height 29
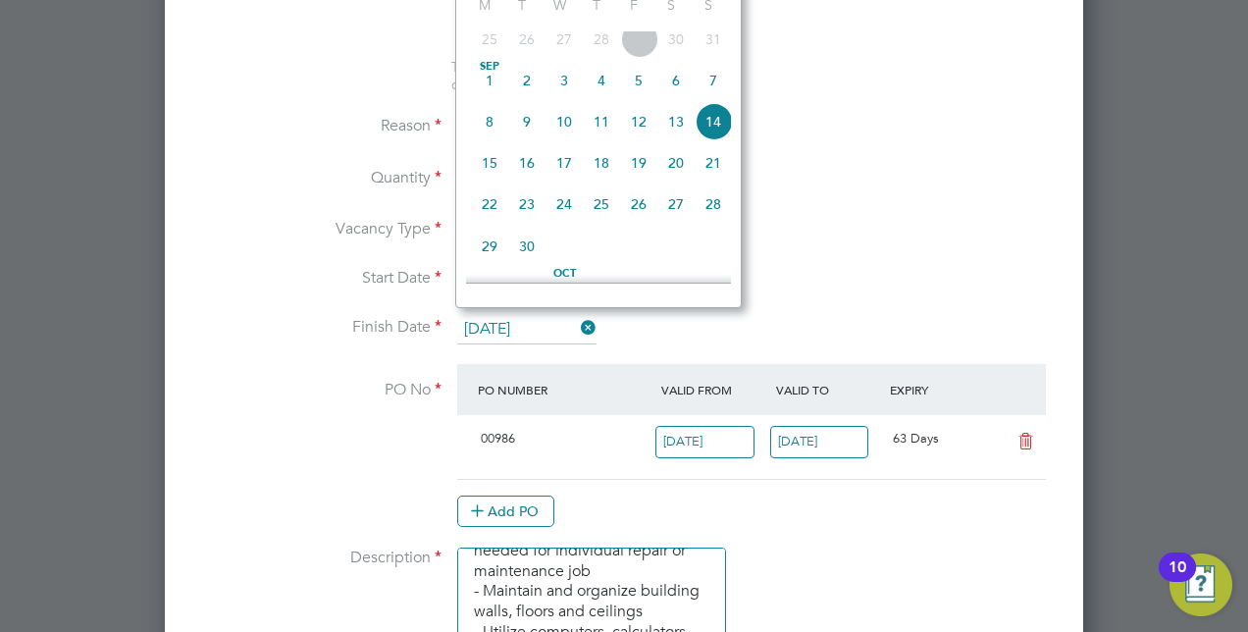
click at [494, 171] on span "15" at bounding box center [489, 162] width 37 height 37
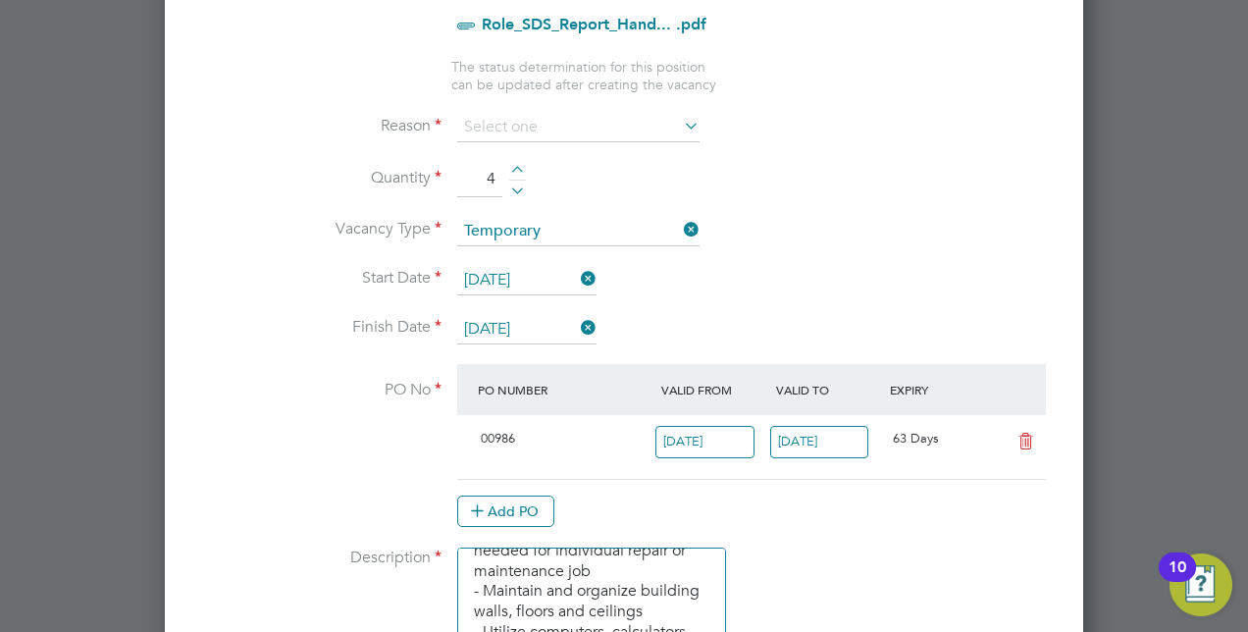
click at [540, 318] on input "[DATE]" at bounding box center [526, 329] width 139 height 29
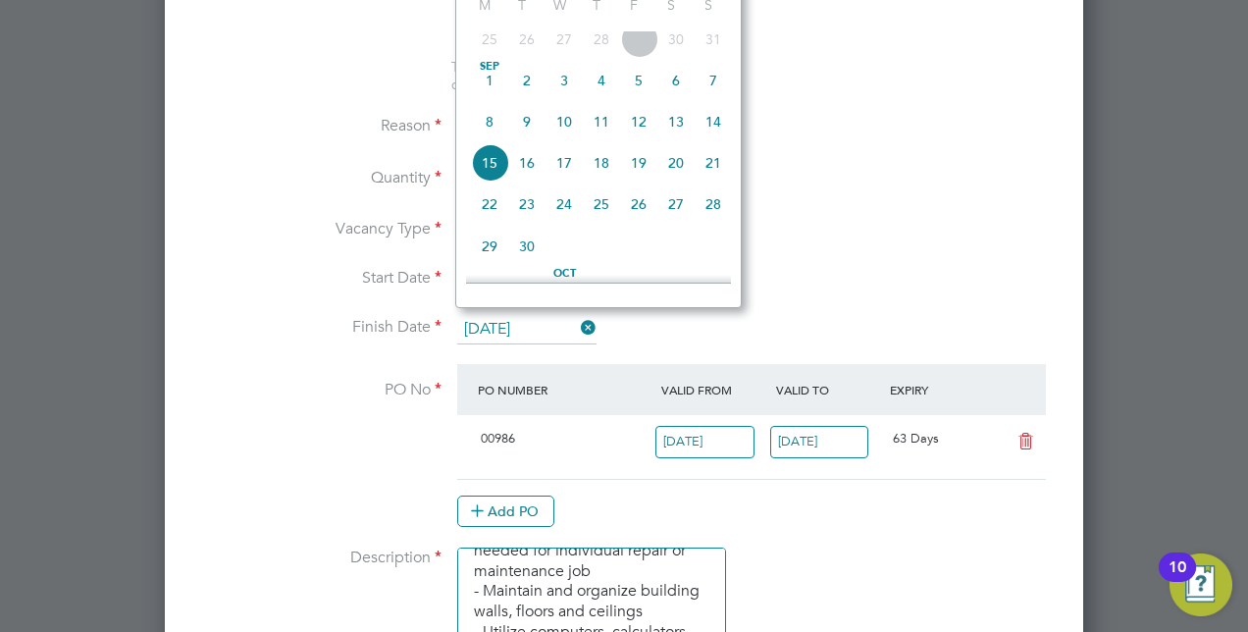
scroll to position [673, 0]
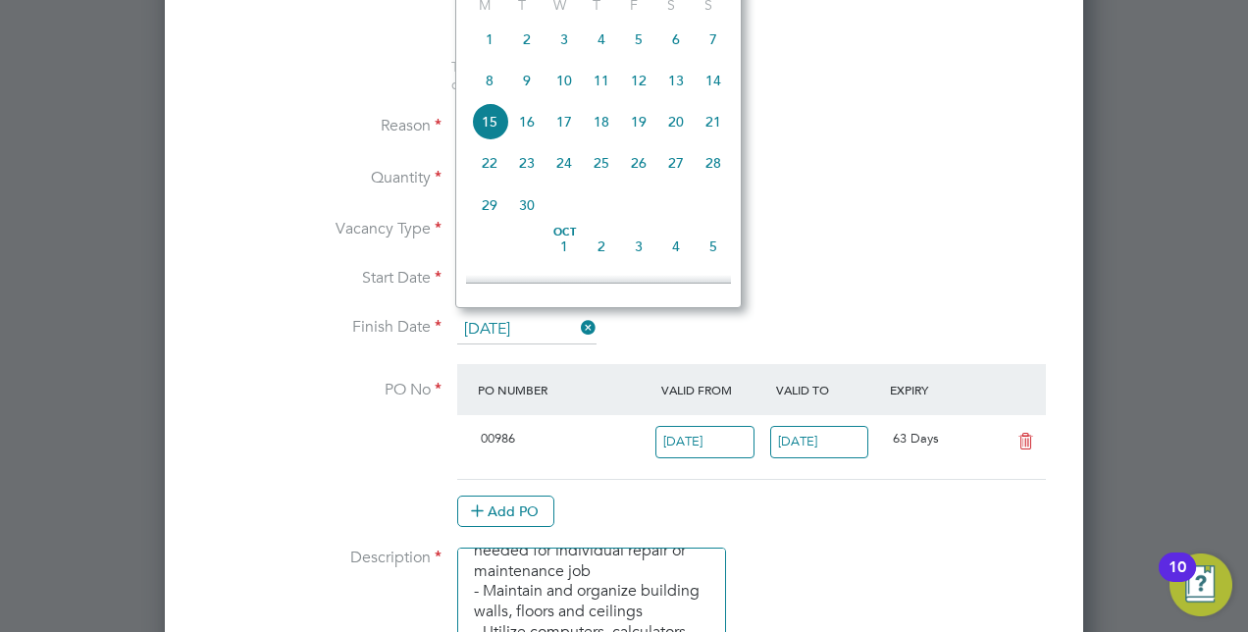
click at [644, 87] on span "12" at bounding box center [638, 80] width 37 height 37
type input "[DATE]"
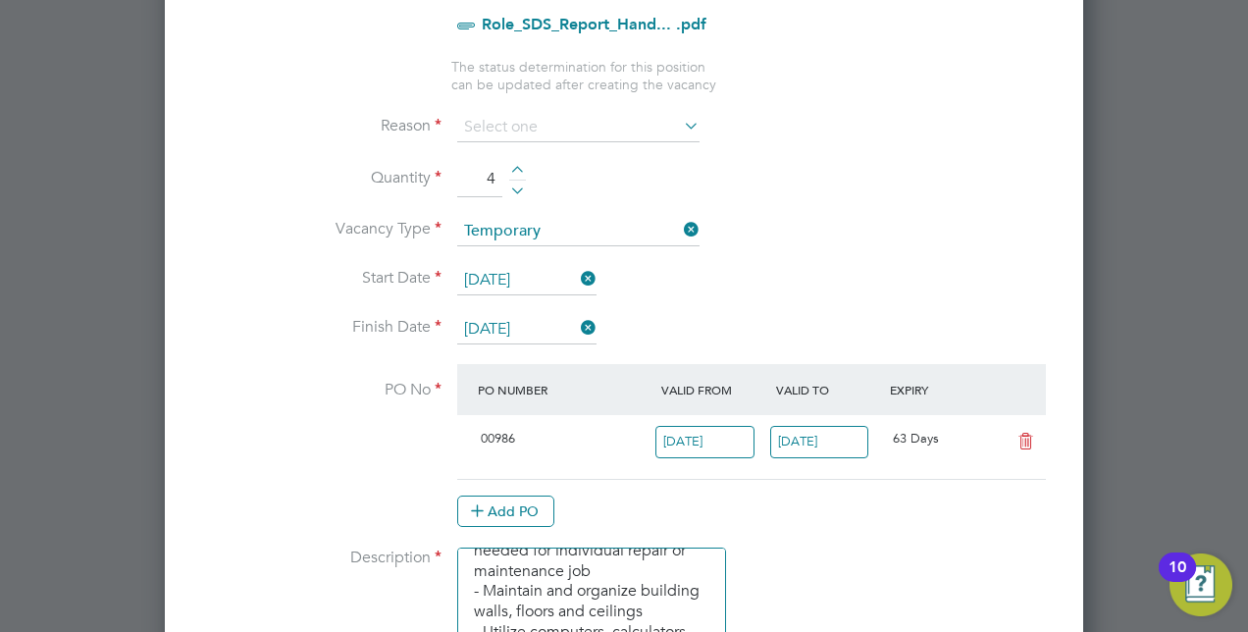
click at [655, 273] on li "Start Date [DATE]" at bounding box center [623, 290] width 855 height 49
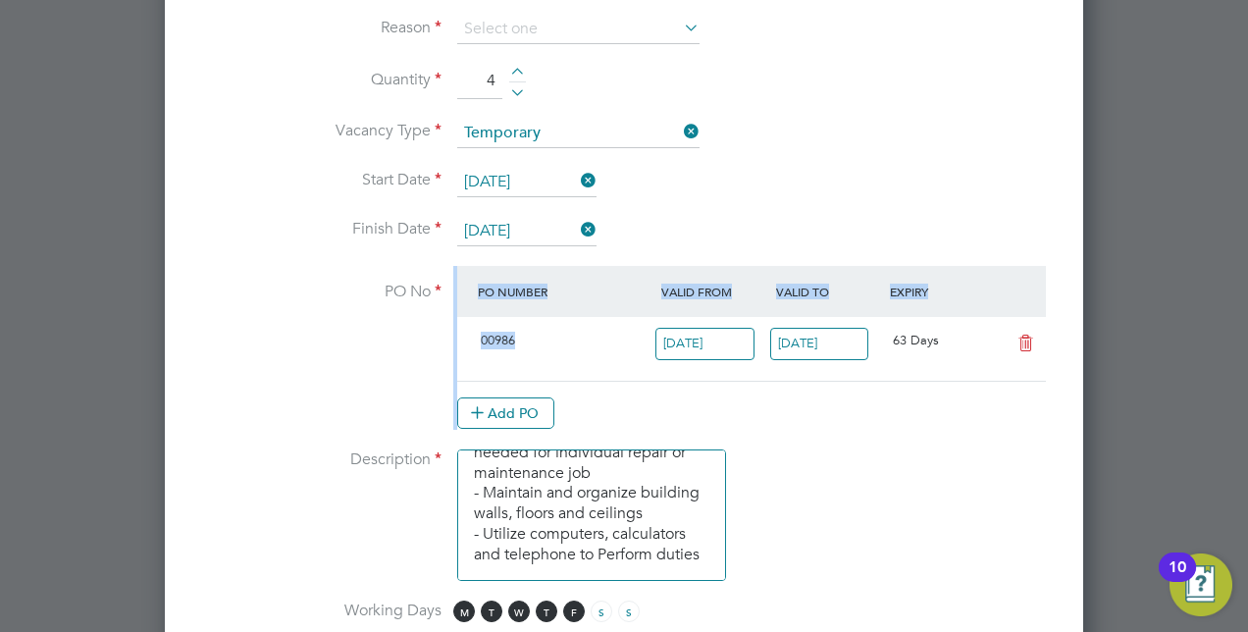
drag, startPoint x: 454, startPoint y: 323, endPoint x: 534, endPoint y: 324, distance: 79.5
click at [534, 324] on li "PO No PO Number Valid From Valid To Expiry 00986 [DATE] [DATE] 63 Days Add PO" at bounding box center [623, 357] width 855 height 183
drag, startPoint x: 534, startPoint y: 324, endPoint x: 783, endPoint y: 416, distance: 265.7
click at [783, 416] on div "Add PO" at bounding box center [751, 412] width 589 height 31
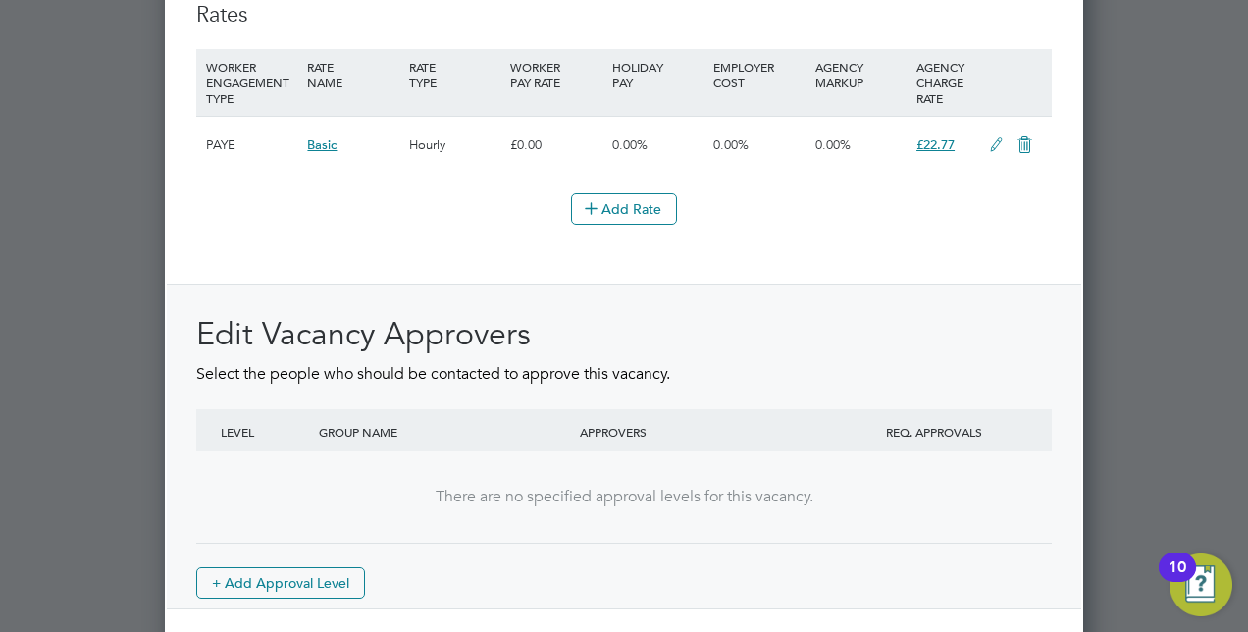
scroll to position [2397, 0]
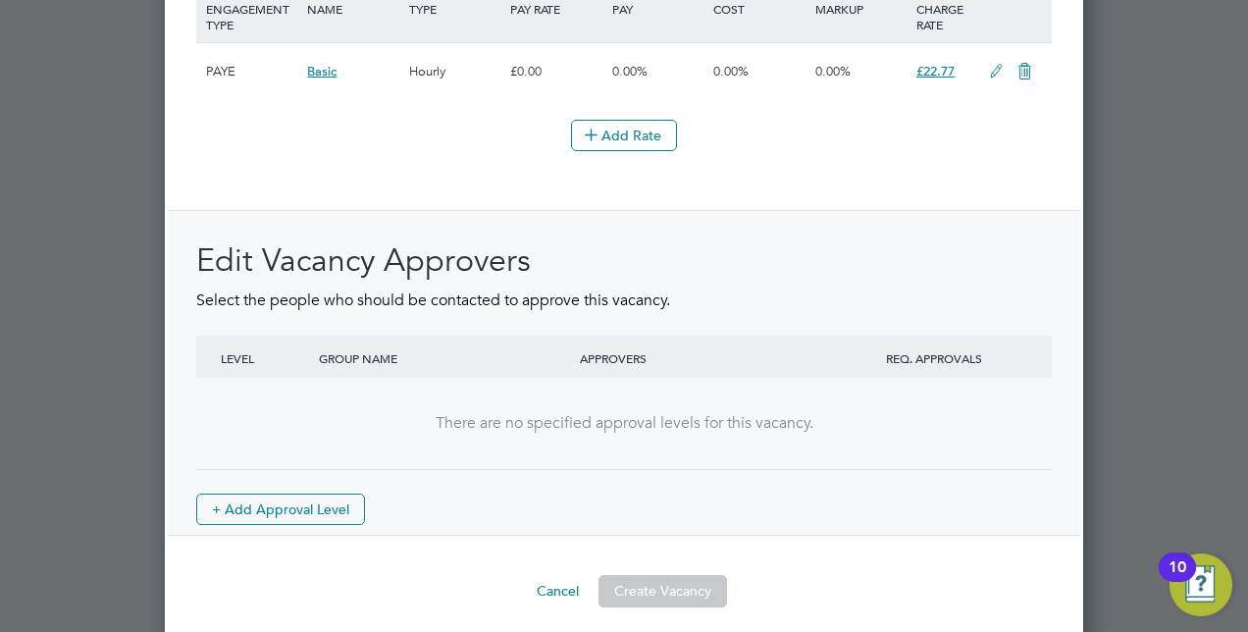
click at [680, 451] on div "There are no specified approval levels for this vacancy." at bounding box center [624, 423] width 816 height 91
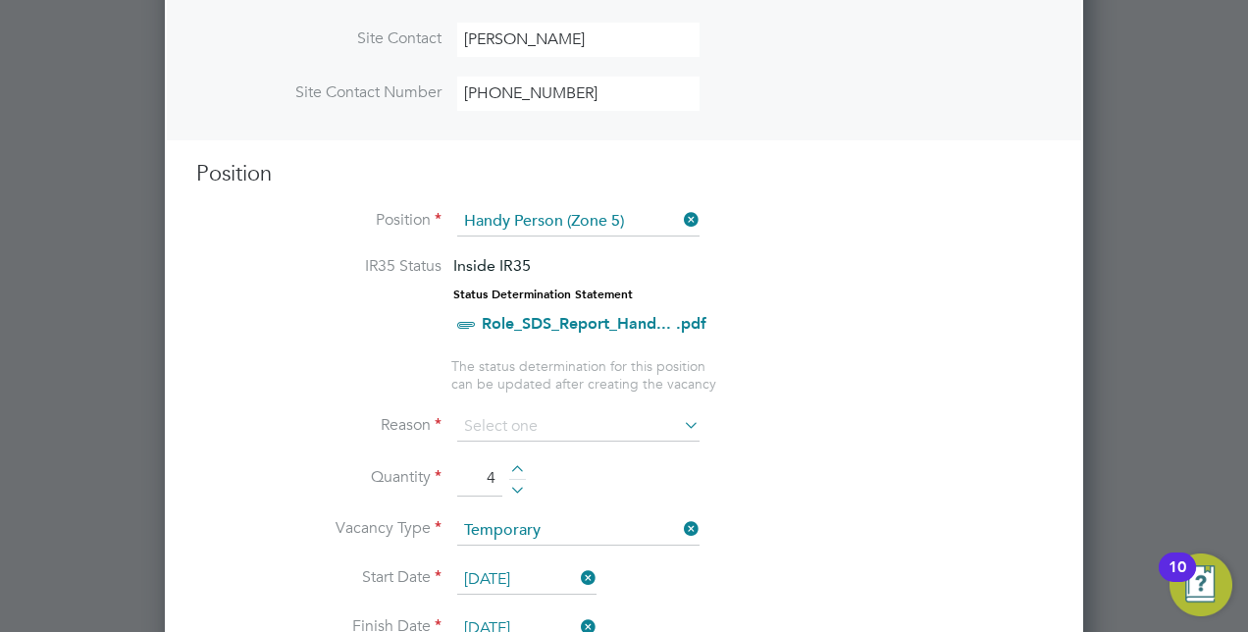
scroll to position [687, 0]
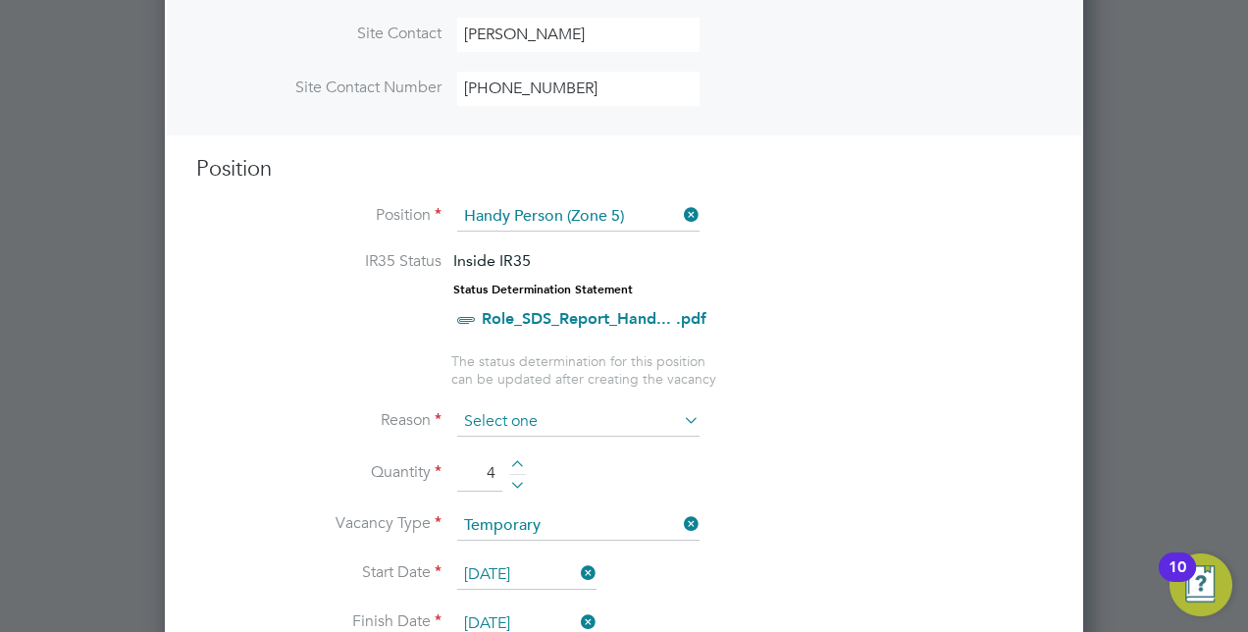
click at [577, 420] on input at bounding box center [578, 421] width 242 height 29
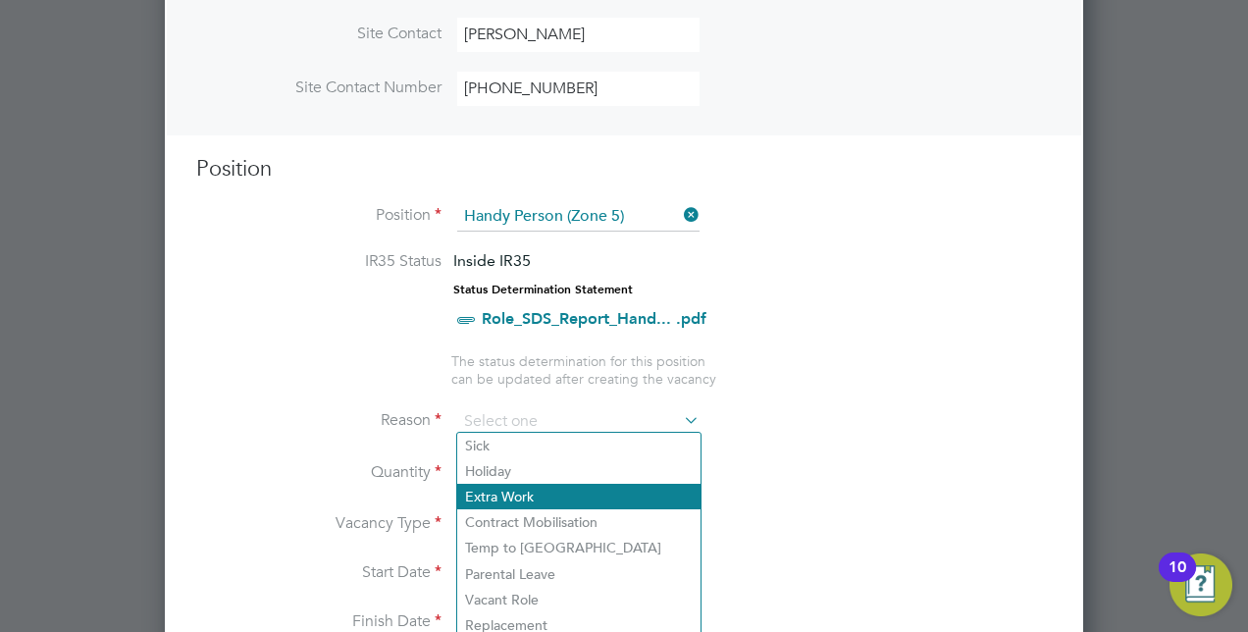
click at [532, 489] on li "Extra Work" at bounding box center [578, 497] width 243 height 26
type input "Extra Work"
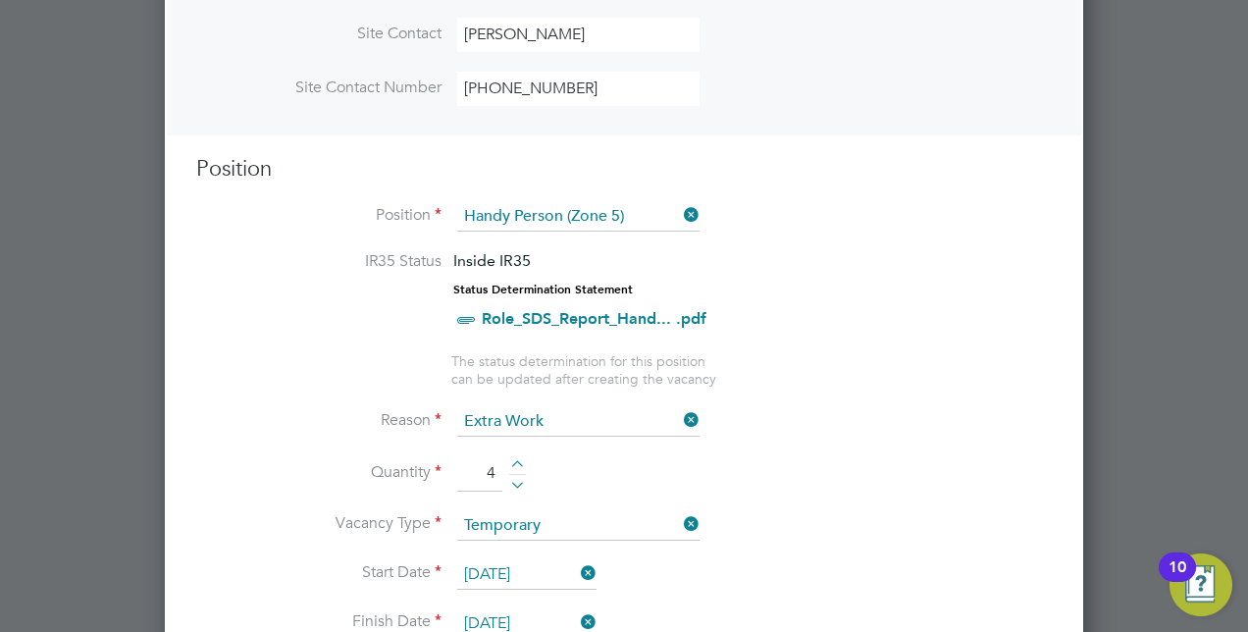
click at [812, 445] on li "Reason Extra Work" at bounding box center [623, 431] width 855 height 49
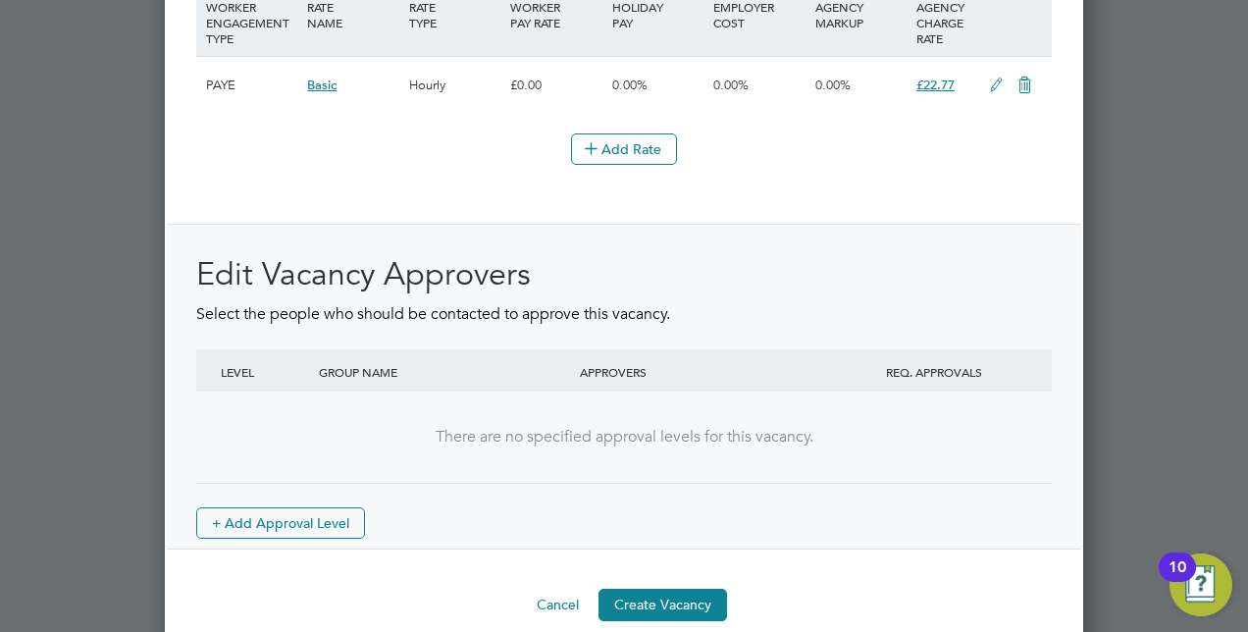
scroll to position [2397, 0]
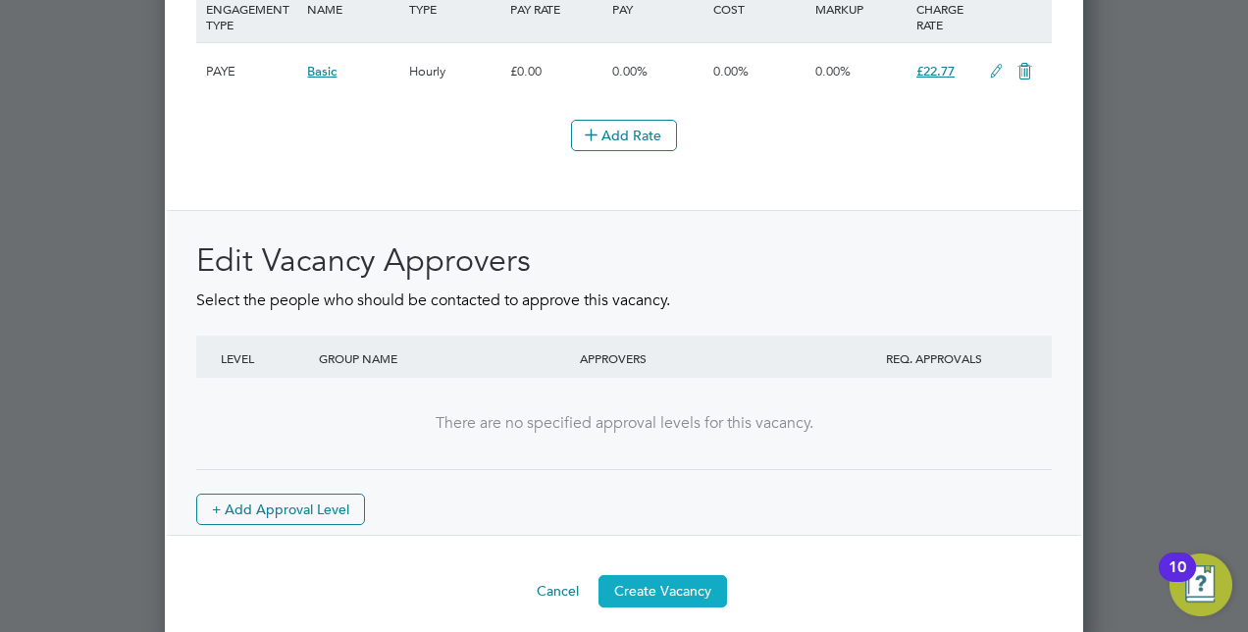
click at [643, 575] on button "Create Vacancy" at bounding box center [662, 590] width 129 height 31
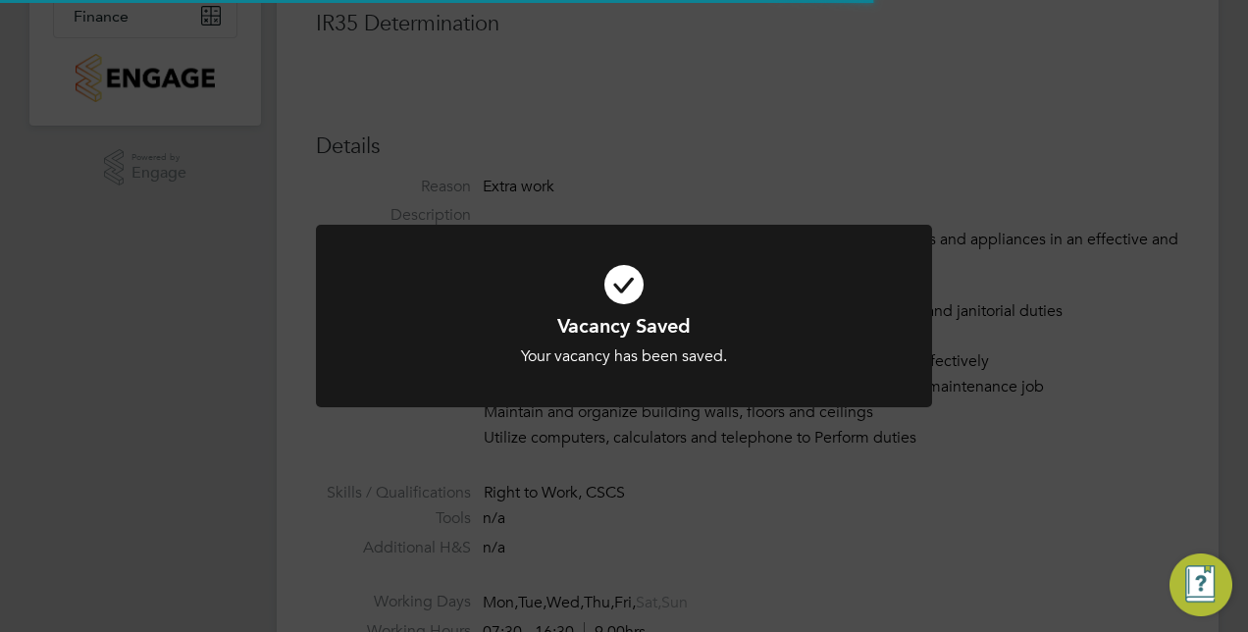
scroll to position [58, 137]
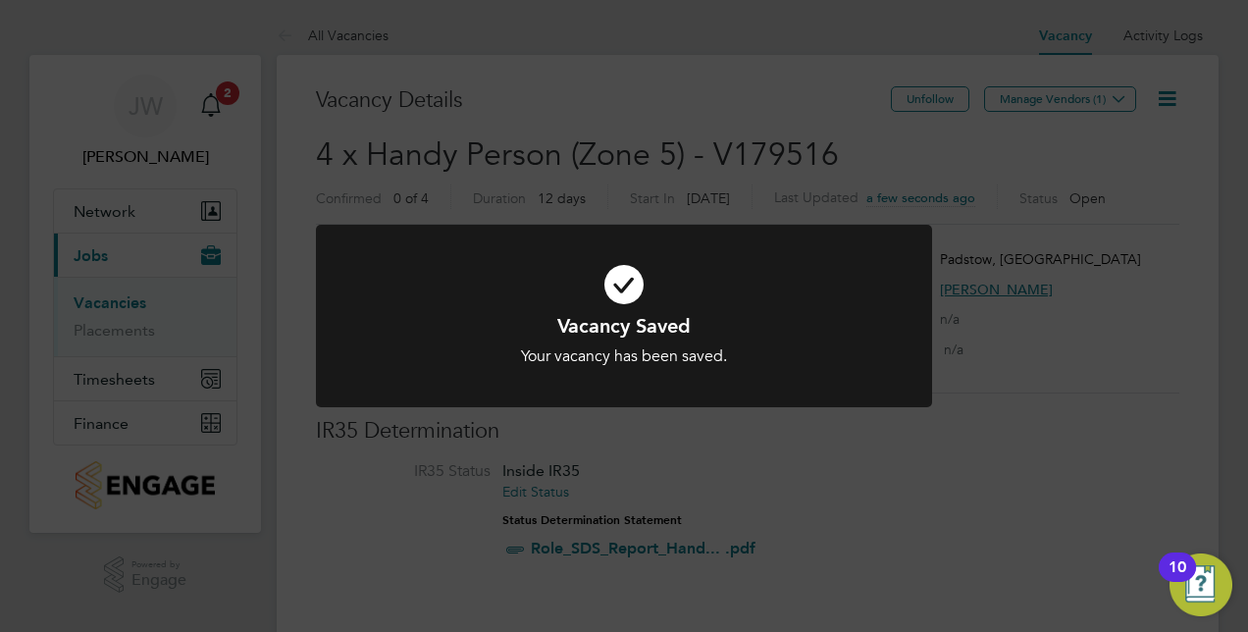
click at [737, 159] on div "Vacancy Saved Your vacancy has been saved. Cancel Okay" at bounding box center [624, 316] width 1248 height 632
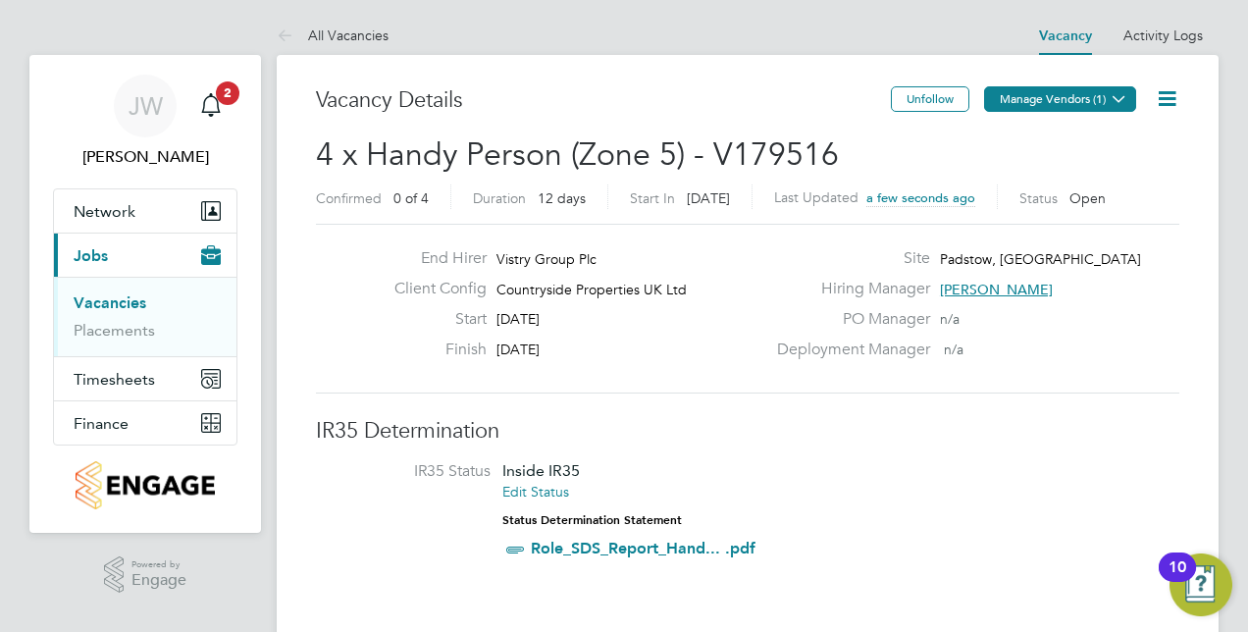
click at [1061, 90] on button "Manage Vendors (1)" at bounding box center [1060, 99] width 152 height 26
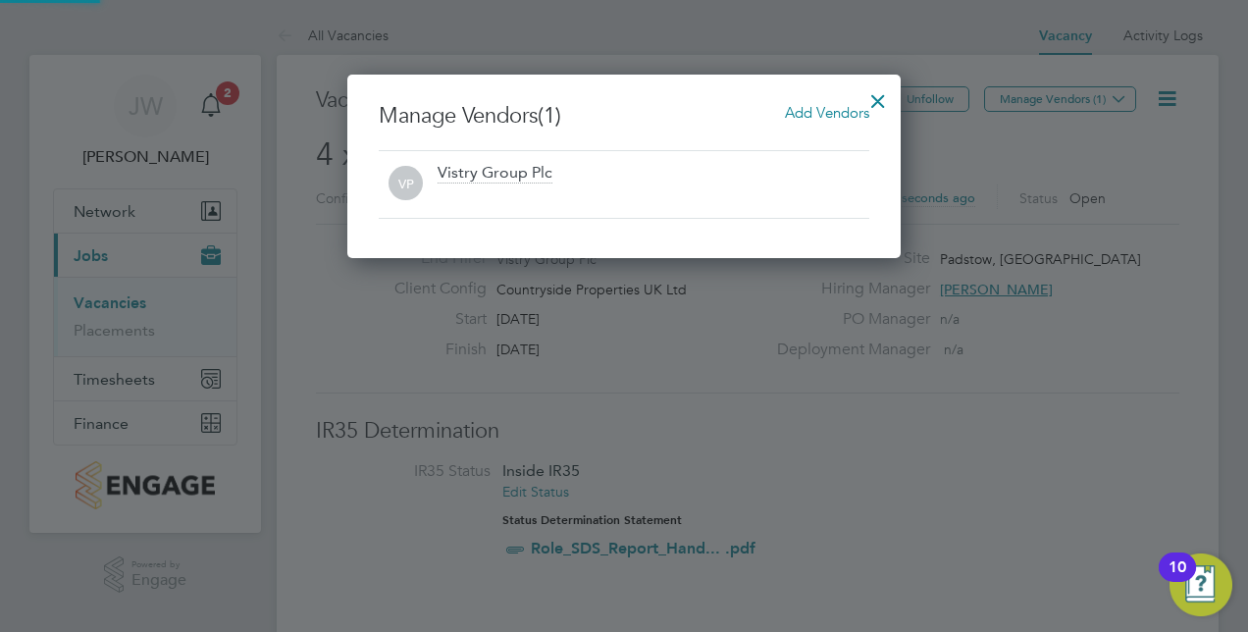
scroll to position [183, 553]
click at [813, 117] on span "Add Vendors" at bounding box center [827, 112] width 84 height 19
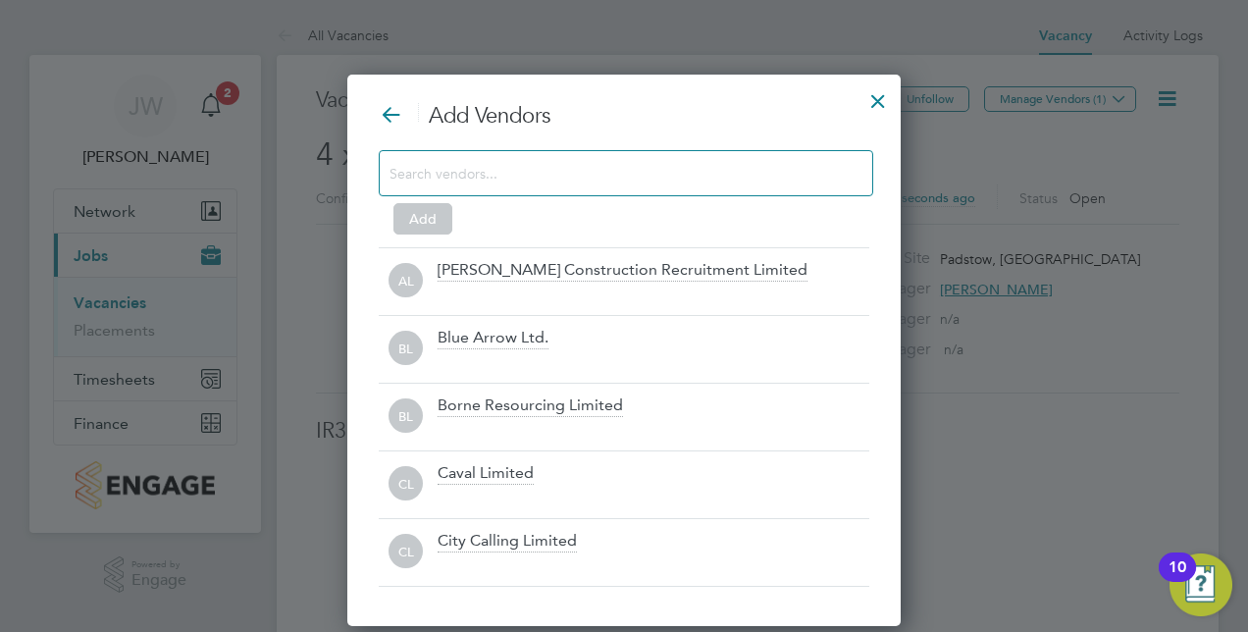
click at [541, 137] on div "Add Vendors Add AL [PERSON_NAME] Construction Recruitment Limited BL Blue Arrow…" at bounding box center [624, 344] width 490 height 485
click at [540, 157] on div at bounding box center [626, 173] width 494 height 46
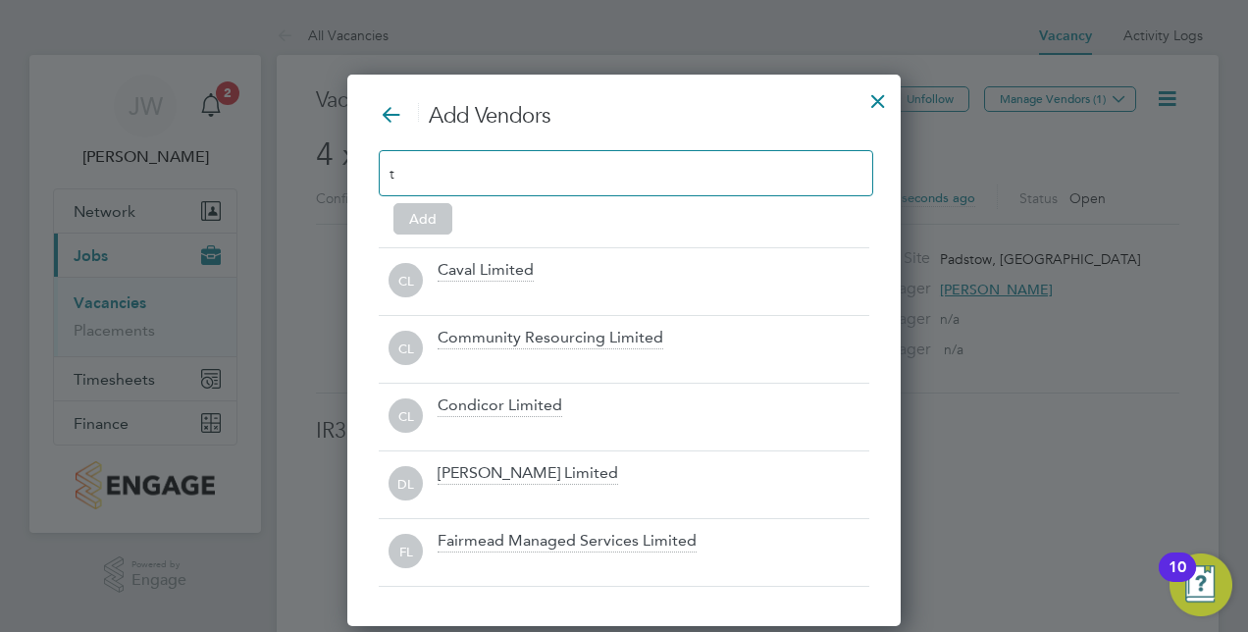
scroll to position [10, 10]
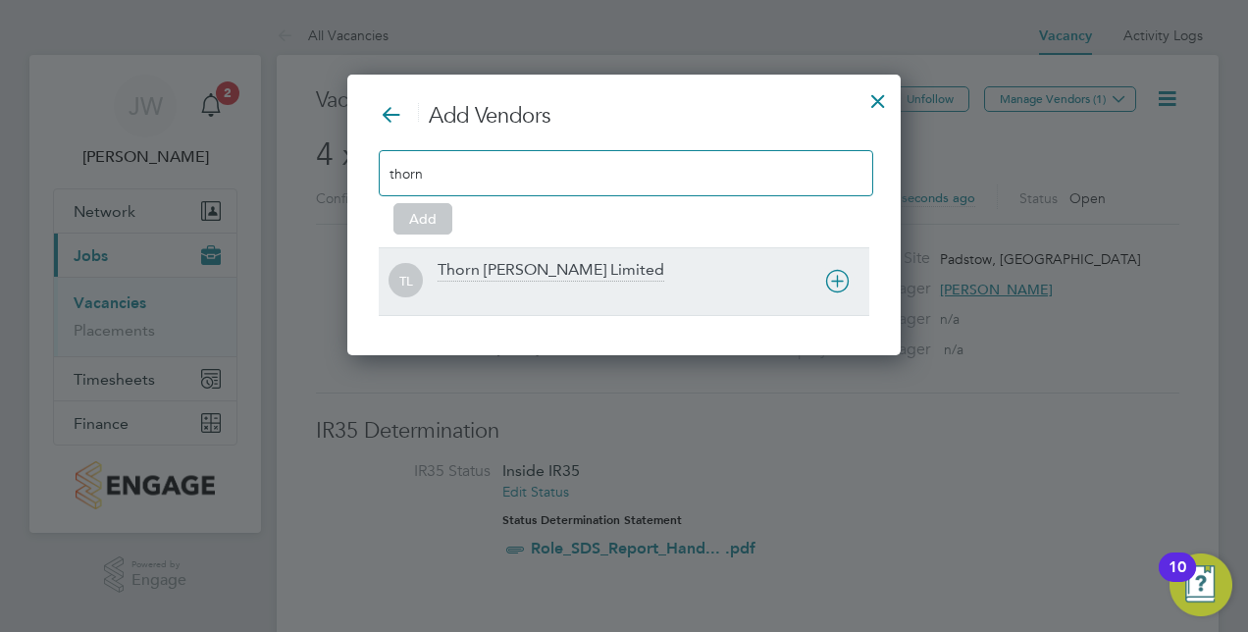
type input "thorn"
click at [528, 263] on div "Thorn [PERSON_NAME] Limited" at bounding box center [550, 271] width 227 height 22
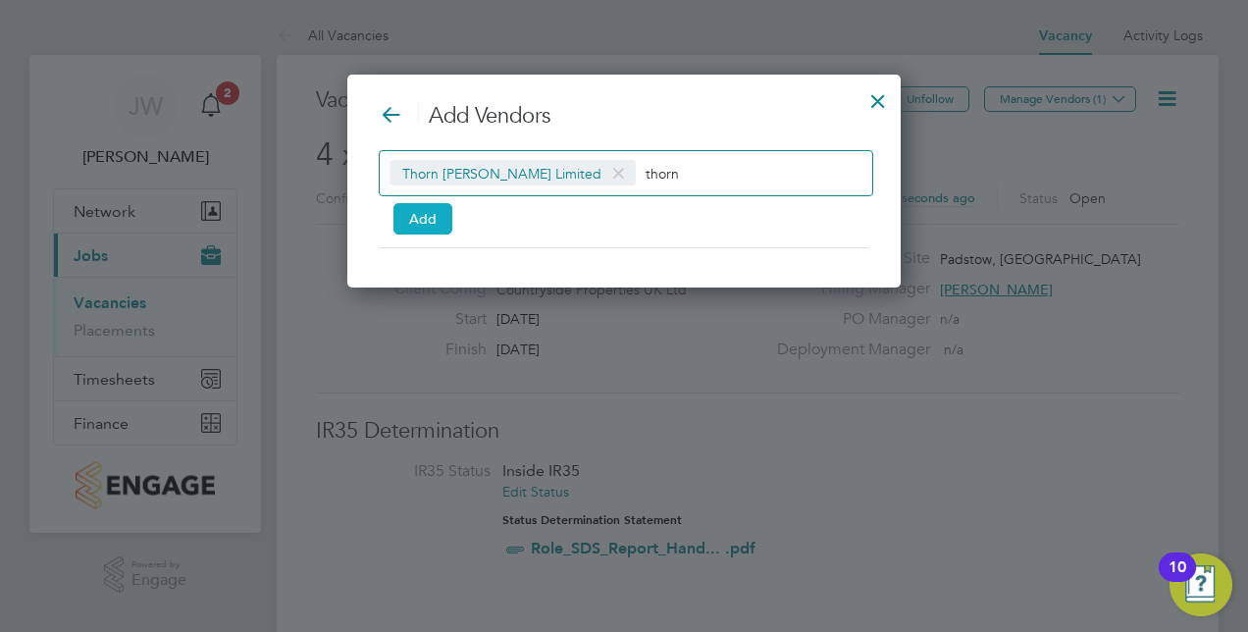
click at [434, 211] on button "Add" at bounding box center [422, 218] width 59 height 31
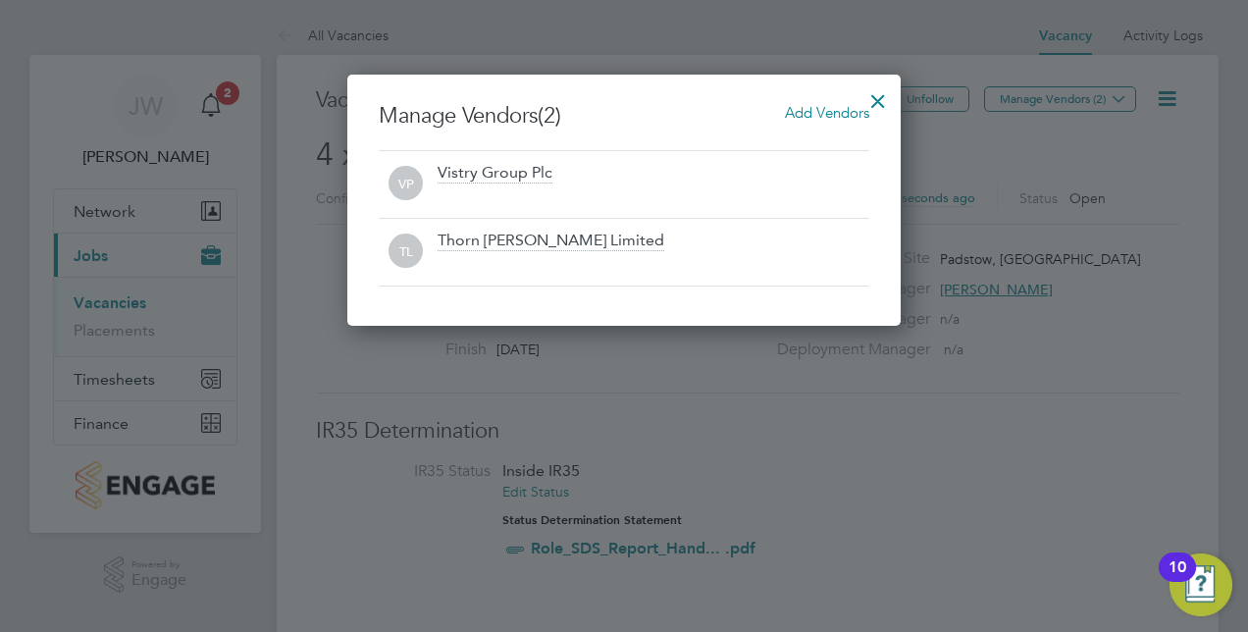
click at [877, 91] on div at bounding box center [877, 95] width 35 height 35
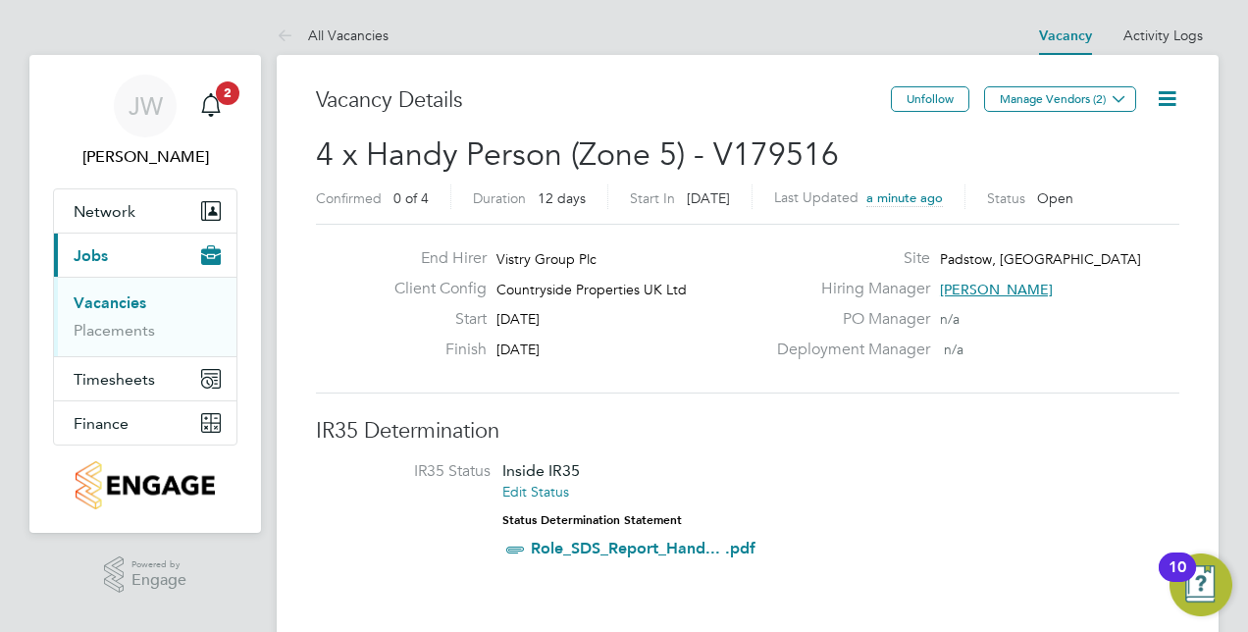
drag, startPoint x: 453, startPoint y: 317, endPoint x: 561, endPoint y: 343, distance: 111.1
click at [561, 343] on div "End Hirer Vistry Group Plc Client Config Countryside Properties UK Ltd Start [D…" at bounding box center [572, 308] width 386 height 121
drag, startPoint x: 584, startPoint y: 348, endPoint x: 515, endPoint y: 346, distance: 68.7
click at [515, 346] on div "Finish [DATE]" at bounding box center [572, 354] width 386 height 30
drag, startPoint x: 515, startPoint y: 346, endPoint x: 495, endPoint y: 347, distance: 19.6
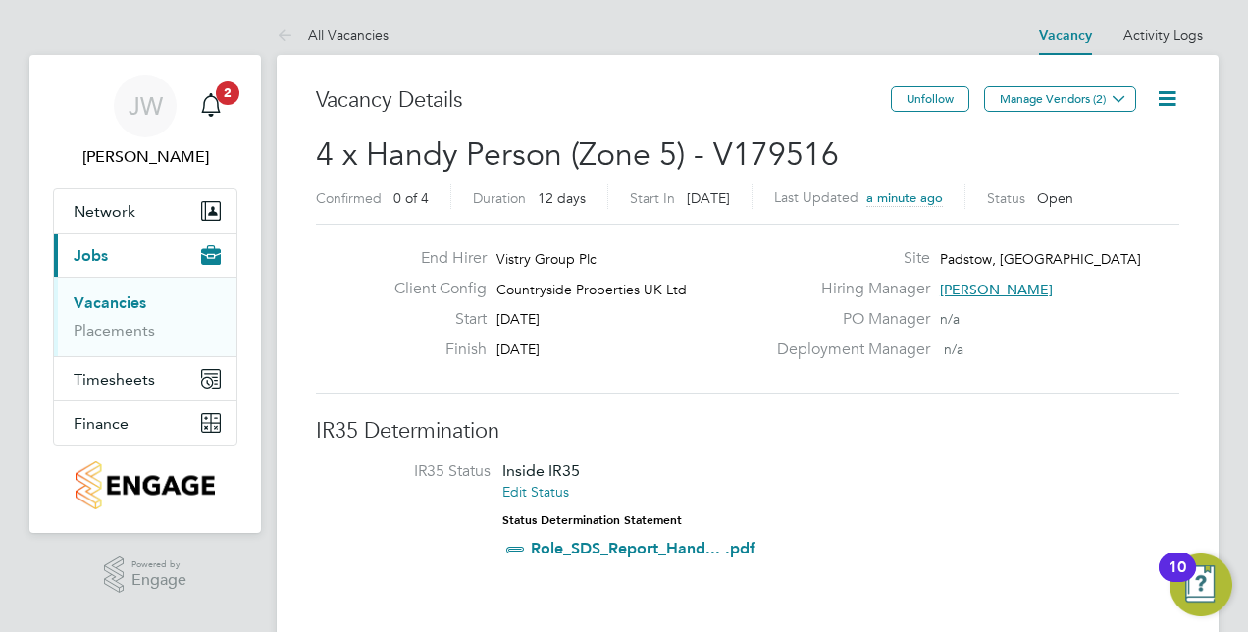
click at [495, 347] on div "Finish [DATE]" at bounding box center [572, 354] width 386 height 30
drag, startPoint x: 498, startPoint y: 346, endPoint x: 587, endPoint y: 346, distance: 88.3
click at [587, 346] on div "Finish [DATE]" at bounding box center [572, 354] width 386 height 30
copy span "[DATE]"
drag, startPoint x: 496, startPoint y: 314, endPoint x: 579, endPoint y: 314, distance: 82.4
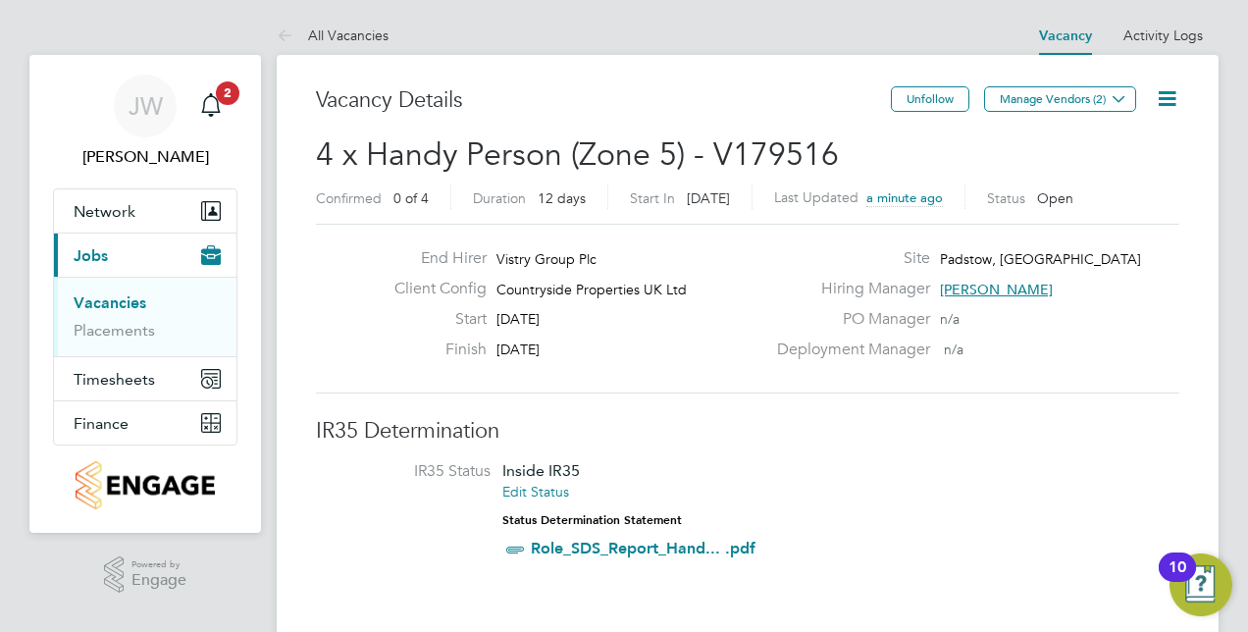
click at [579, 314] on div "Start [DATE]" at bounding box center [572, 324] width 386 height 30
copy span "[DATE]"
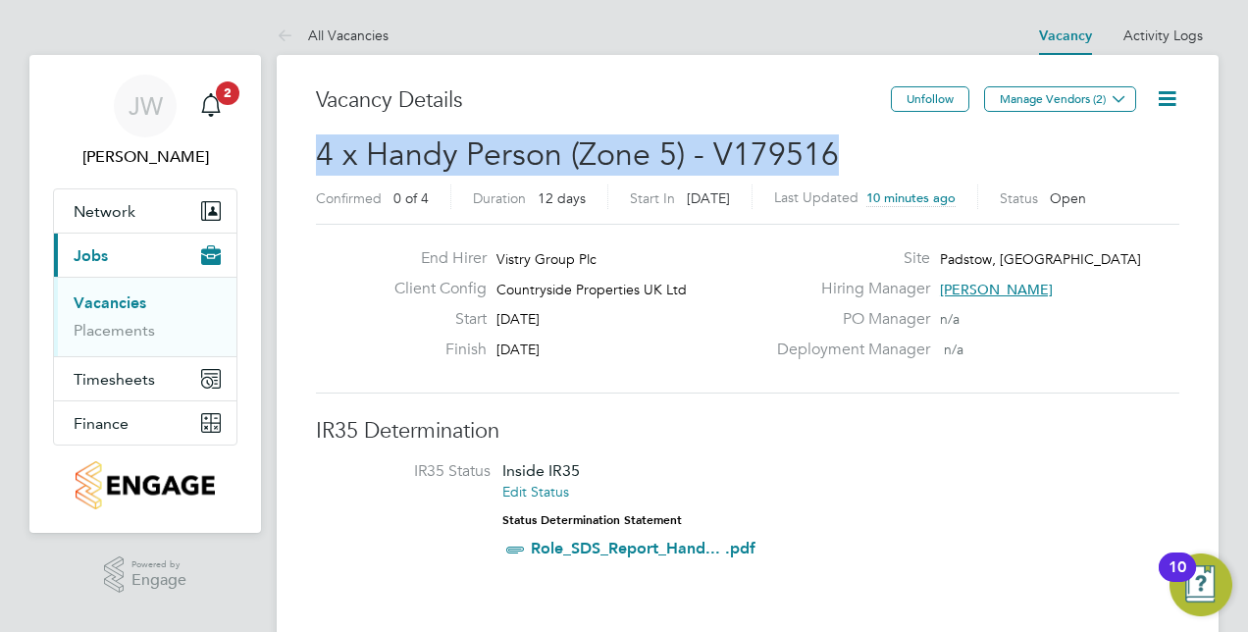
drag, startPoint x: 319, startPoint y: 155, endPoint x: 861, endPoint y: 153, distance: 542.5
click at [861, 153] on h2 "4 x Handy Person (Zone 5) - V179516 Confirmed 0 of 4 Duration 12 days Start In …" at bounding box center [747, 175] width 863 height 82
click at [848, 161] on h2 "4 x Handy Person (Zone 5) - V179516 Confirmed 0 of 4 Duration 12 days Start In …" at bounding box center [747, 175] width 863 height 82
drag, startPoint x: 326, startPoint y: 153, endPoint x: 836, endPoint y: 143, distance: 510.2
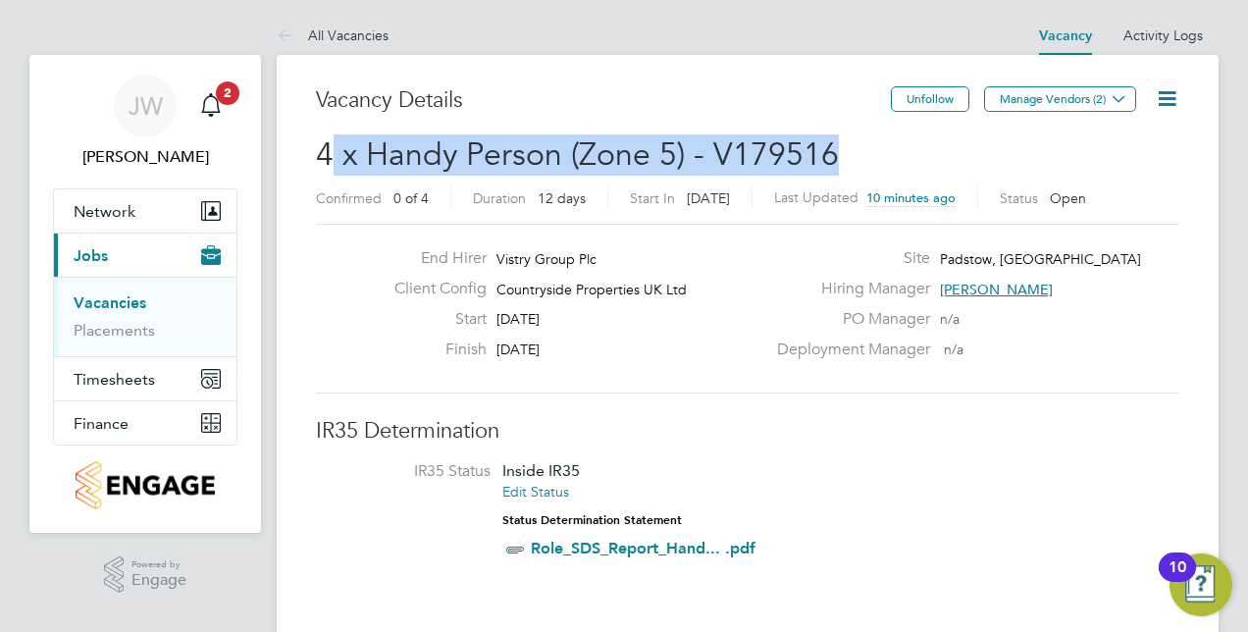
click at [836, 143] on h2 "4 x Handy Person (Zone 5) - V179516 Confirmed 0 of 4 Duration 12 days Start In …" at bounding box center [747, 175] width 863 height 82
click at [801, 171] on span "4 x Handy Person (Zone 5) - V179516" at bounding box center [577, 154] width 523 height 38
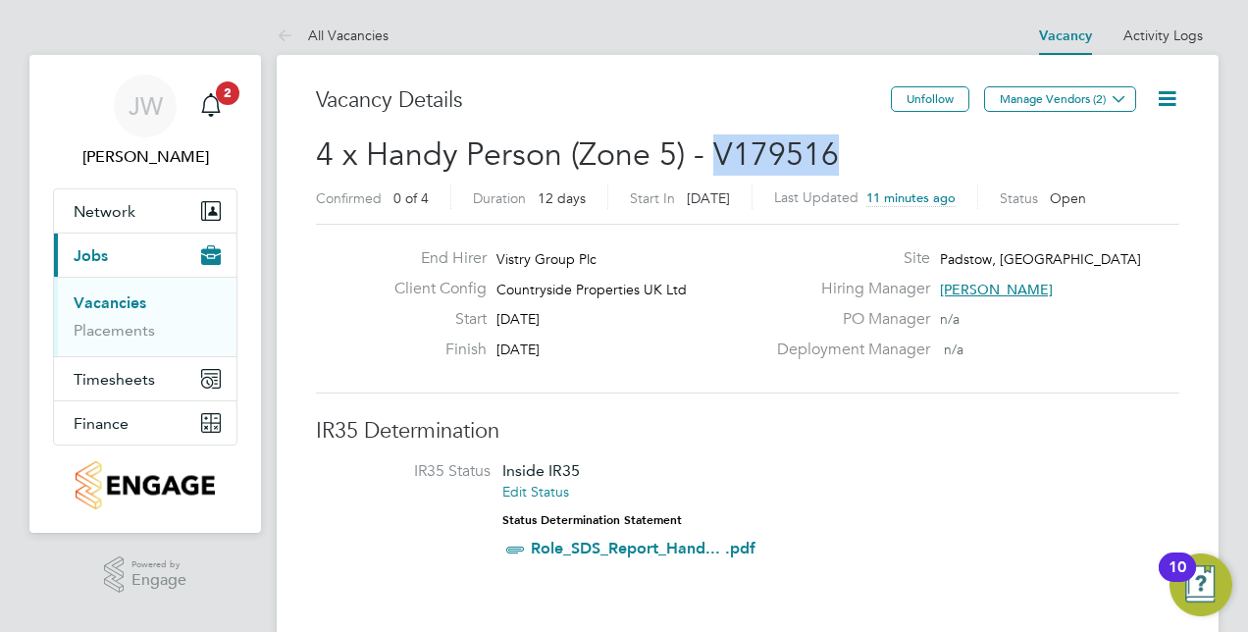
drag, startPoint x: 716, startPoint y: 159, endPoint x: 836, endPoint y: 159, distance: 119.7
click at [836, 159] on h2 "4 x Handy Person (Zone 5) - V179516 Confirmed 0 of 4 Duration 12 days Start In …" at bounding box center [747, 175] width 863 height 82
drag, startPoint x: 836, startPoint y: 159, endPoint x: 797, endPoint y: 159, distance: 39.2
click at [836, 159] on h2 "4 x Handy Person (Zone 5) - V179516 Confirmed 0 of 4 Duration 12 days Start In …" at bounding box center [747, 175] width 863 height 82
click at [723, 159] on span "4 x Handy Person (Zone 5) - V179516" at bounding box center [577, 154] width 523 height 38
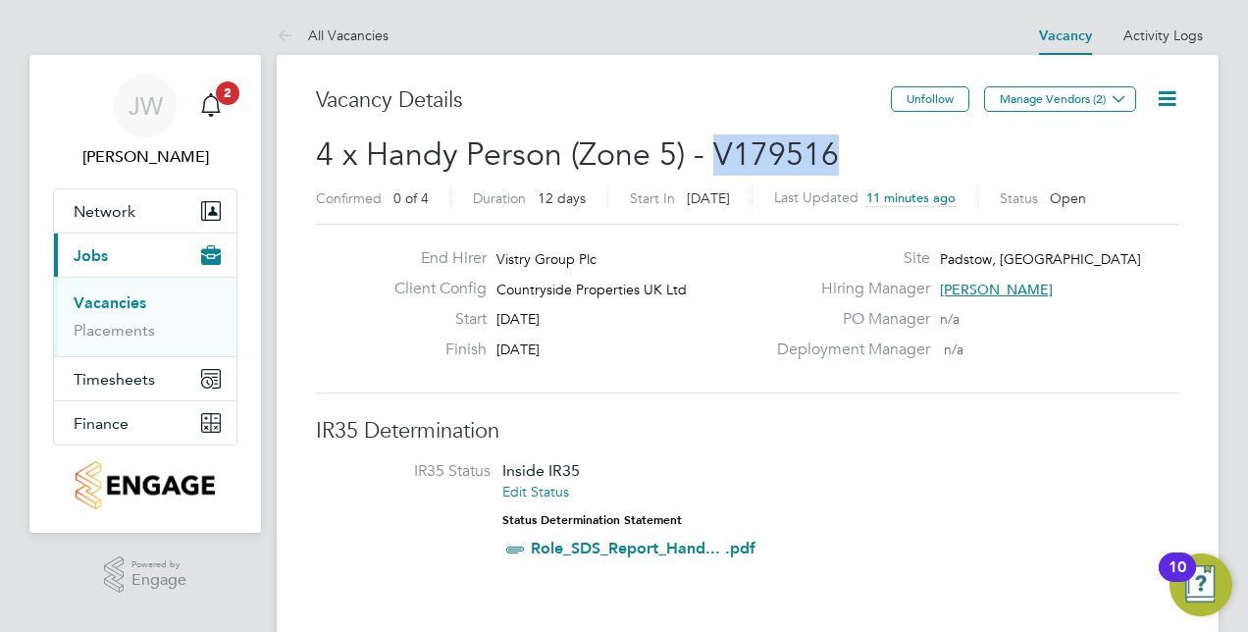
drag, startPoint x: 717, startPoint y: 155, endPoint x: 829, endPoint y: 159, distance: 111.9
click at [829, 159] on span "4 x Handy Person (Zone 5) - V179516" at bounding box center [577, 154] width 523 height 38
click at [841, 162] on h2 "4 x Handy Person (Zone 5) - V179516 Confirmed 0 of 4 Duration 12 days Start In …" at bounding box center [747, 175] width 863 height 82
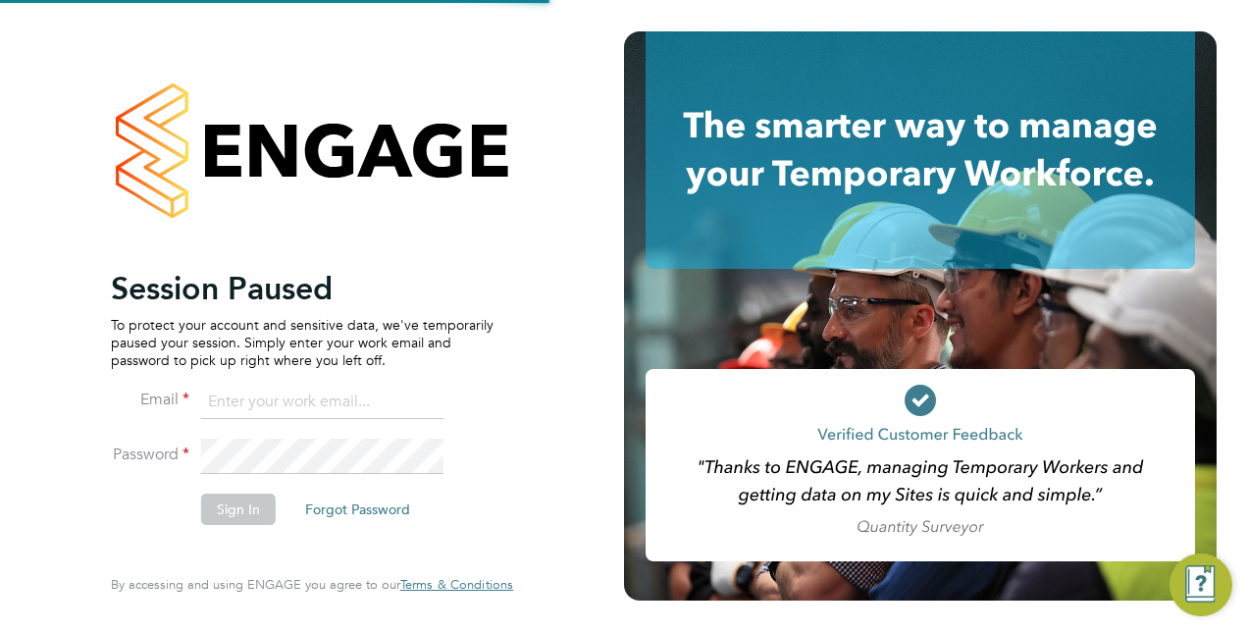
type input "[PERSON_NAME][EMAIL_ADDRESS][PERSON_NAME][DOMAIN_NAME]"
